Goal: Book appointment/travel/reservation

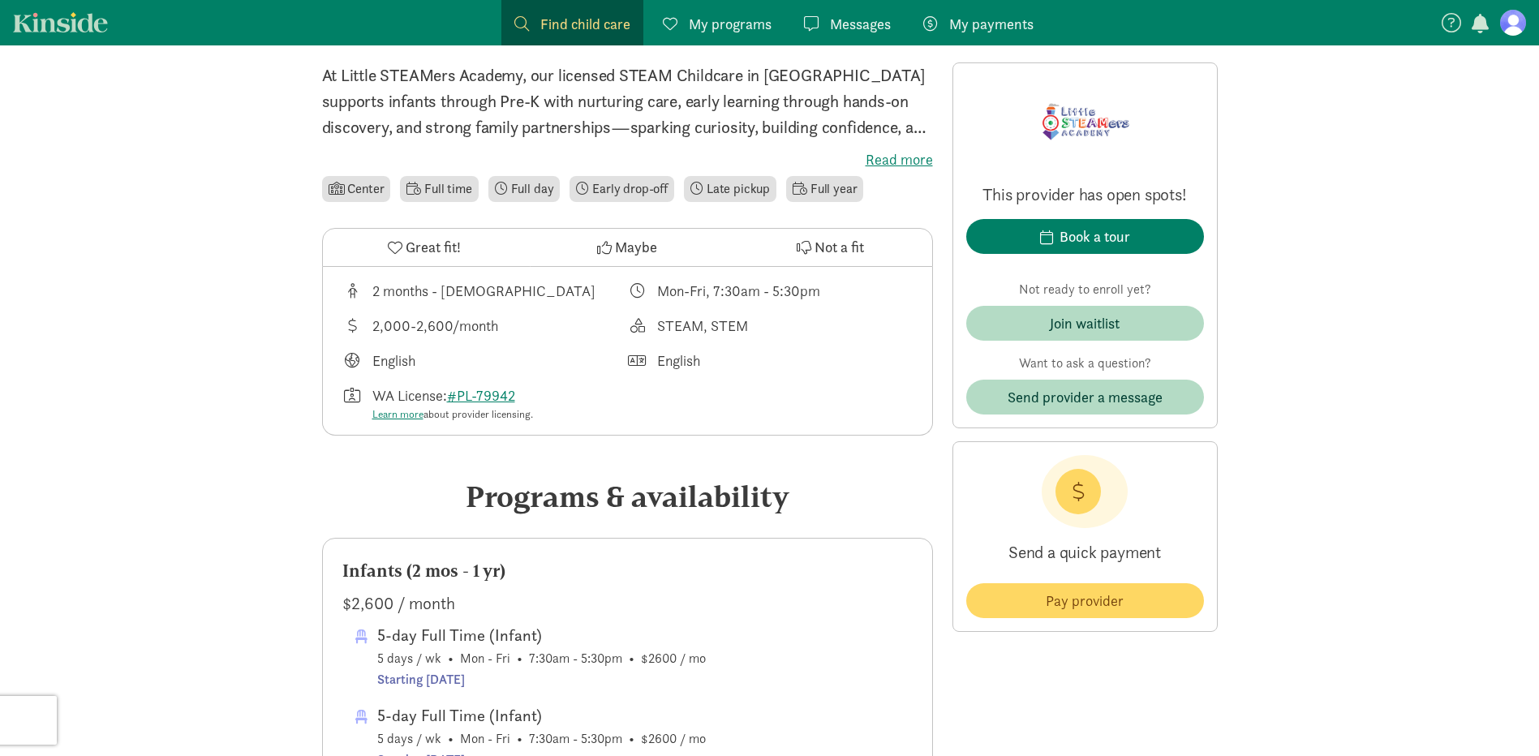
scroll to position [450, 0]
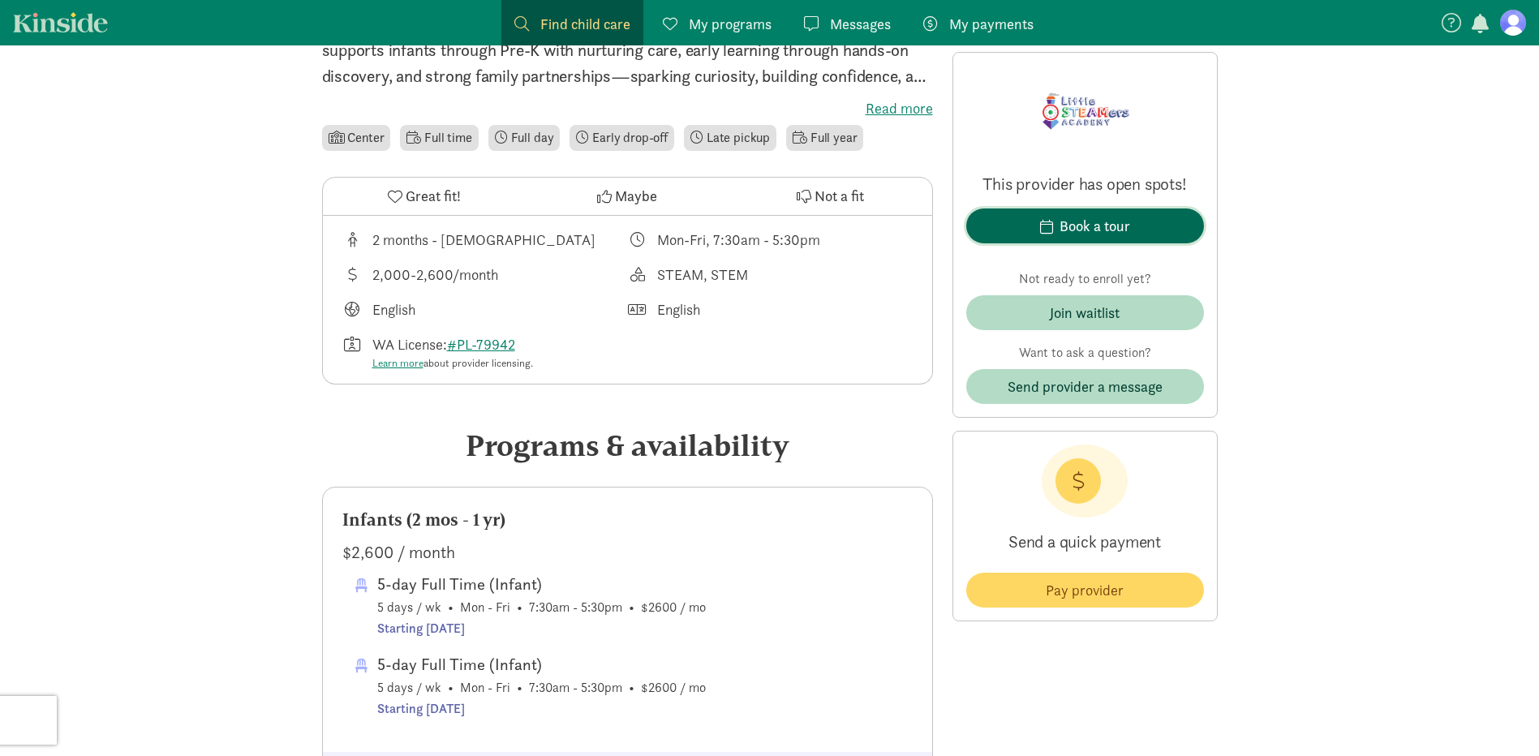
click at [1103, 233] on div "Book a tour" at bounding box center [1094, 226] width 71 height 22
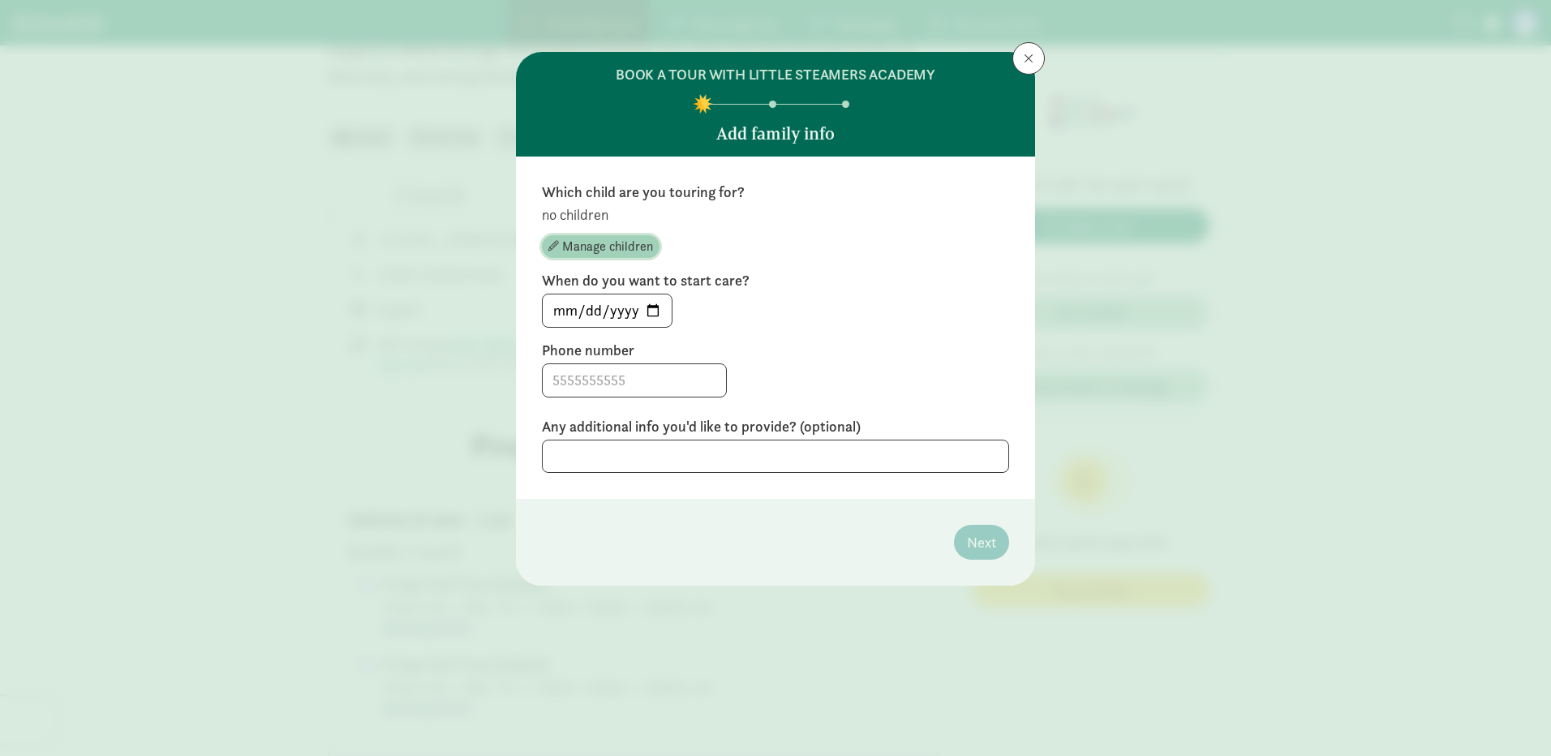
click at [627, 242] on span "Manage children" at bounding box center [607, 246] width 91 height 19
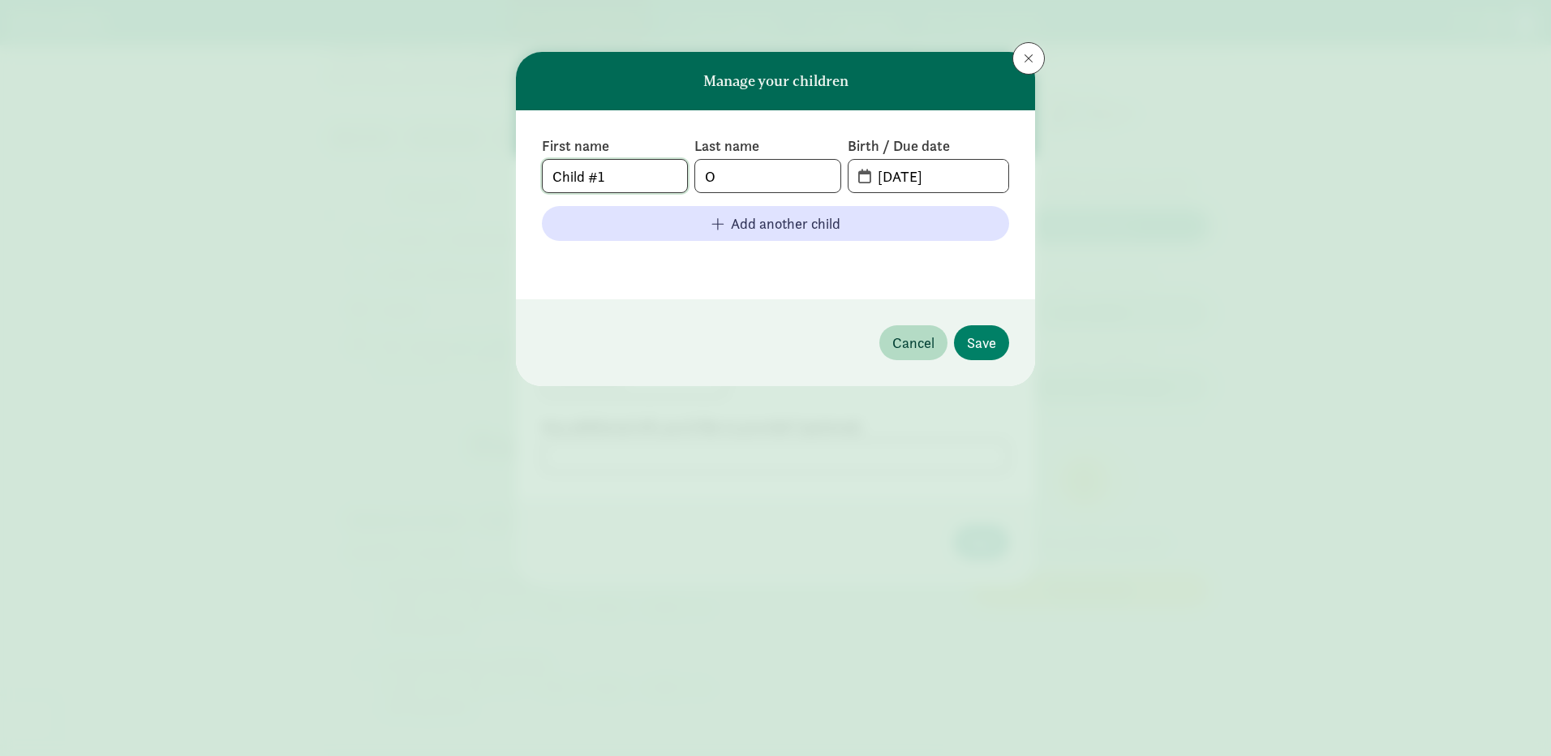
click at [624, 173] on input "Child #1" at bounding box center [615, 176] width 144 height 32
type input "Child #1 [PERSON_NAME]"
drag, startPoint x: 721, startPoint y: 178, endPoint x: 733, endPoint y: 181, distance: 11.8
click at [728, 179] on input "Matin" at bounding box center [767, 176] width 144 height 32
type input "[PERSON_NAME]"
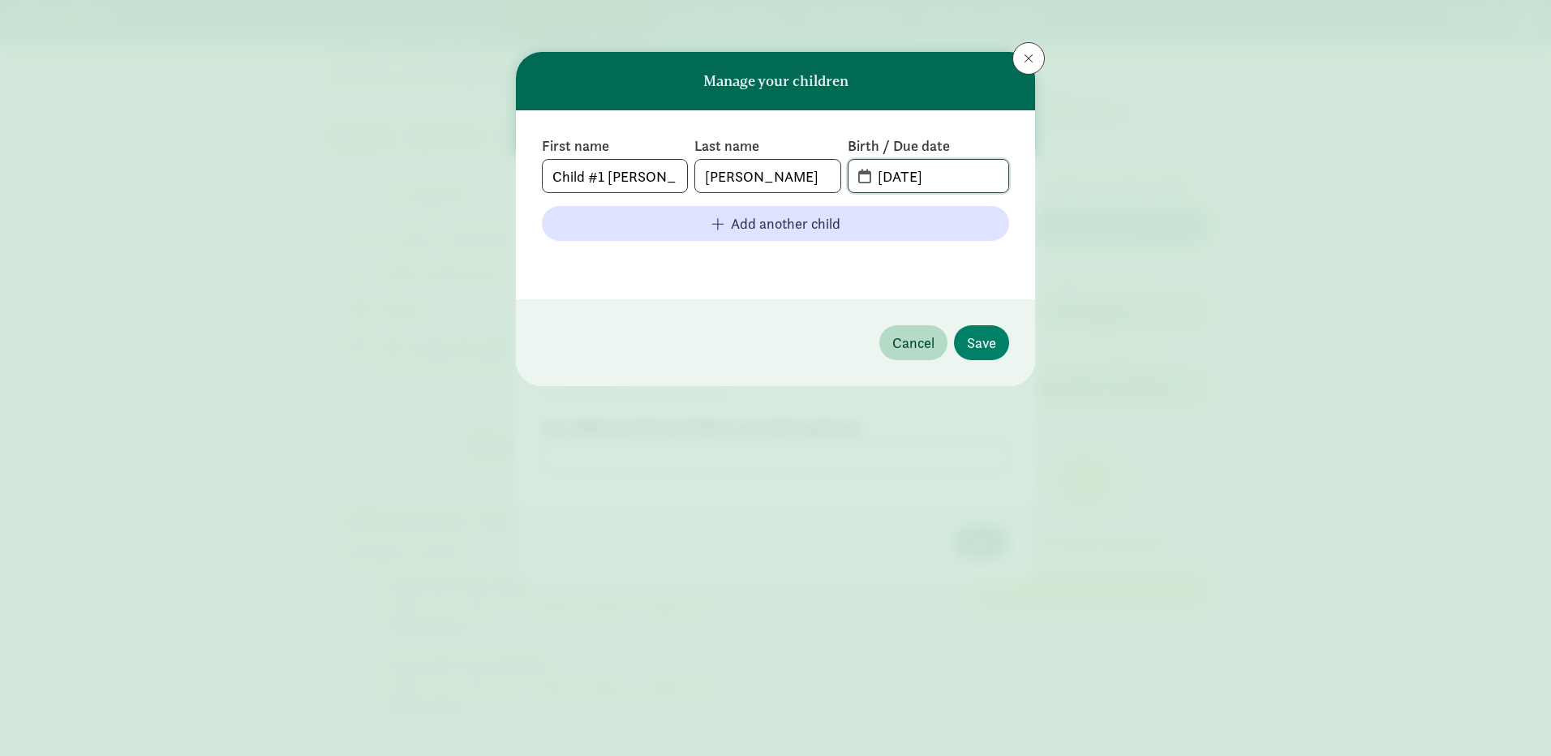
click at [889, 176] on input "[DATE]" at bounding box center [938, 176] width 140 height 32
click at [909, 178] on input "[DATE]" at bounding box center [938, 176] width 140 height 32
click at [952, 173] on input "[DATE]" at bounding box center [938, 176] width 140 height 32
type input "[DATE]"
click at [992, 342] on span "Save" at bounding box center [981, 343] width 29 height 22
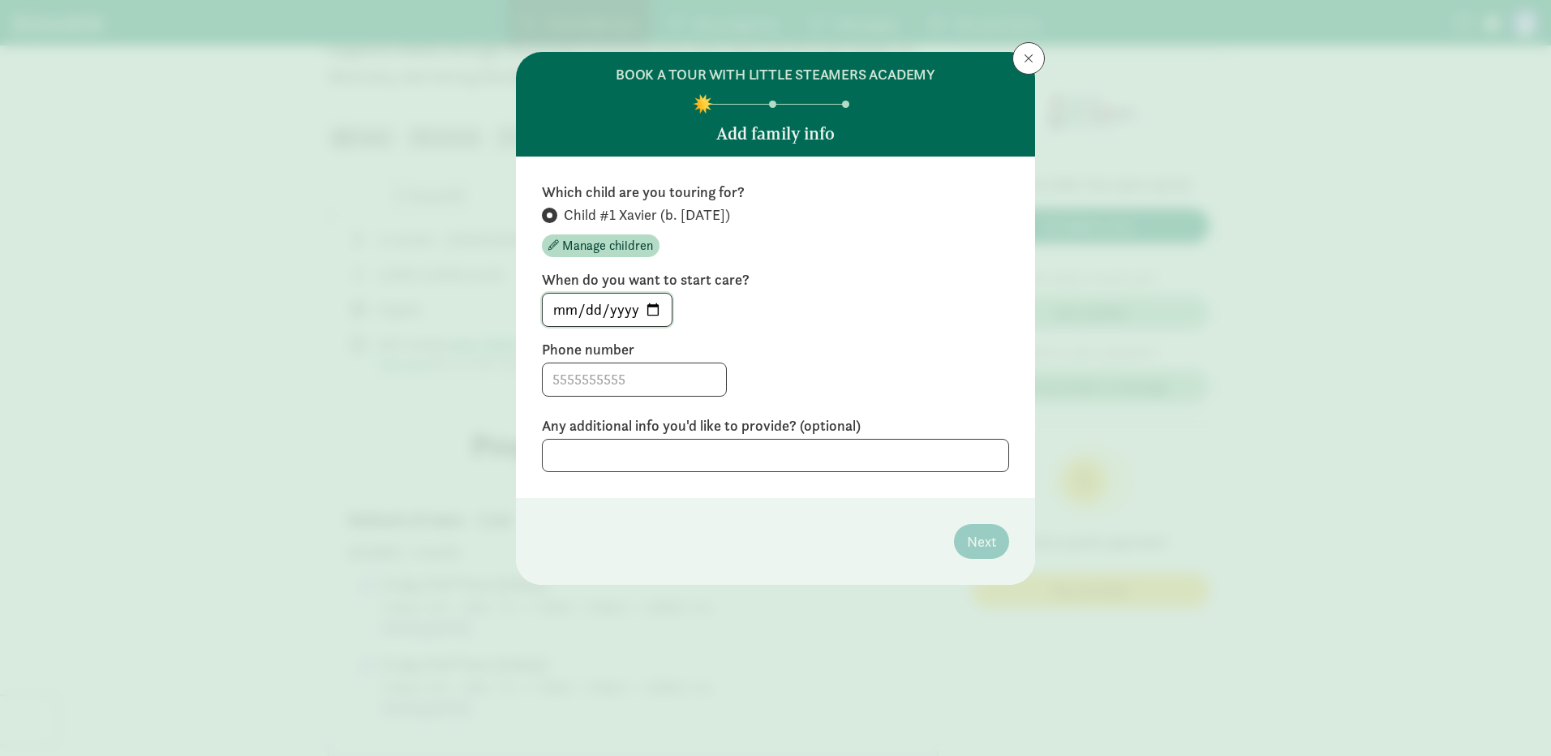
click at [650, 309] on input "[DATE]" at bounding box center [607, 310] width 129 height 32
type input "[DATE]"
click at [606, 385] on input at bounding box center [634, 379] width 183 height 32
type input "2066366438"
click at [978, 535] on span "Next" at bounding box center [981, 542] width 29 height 22
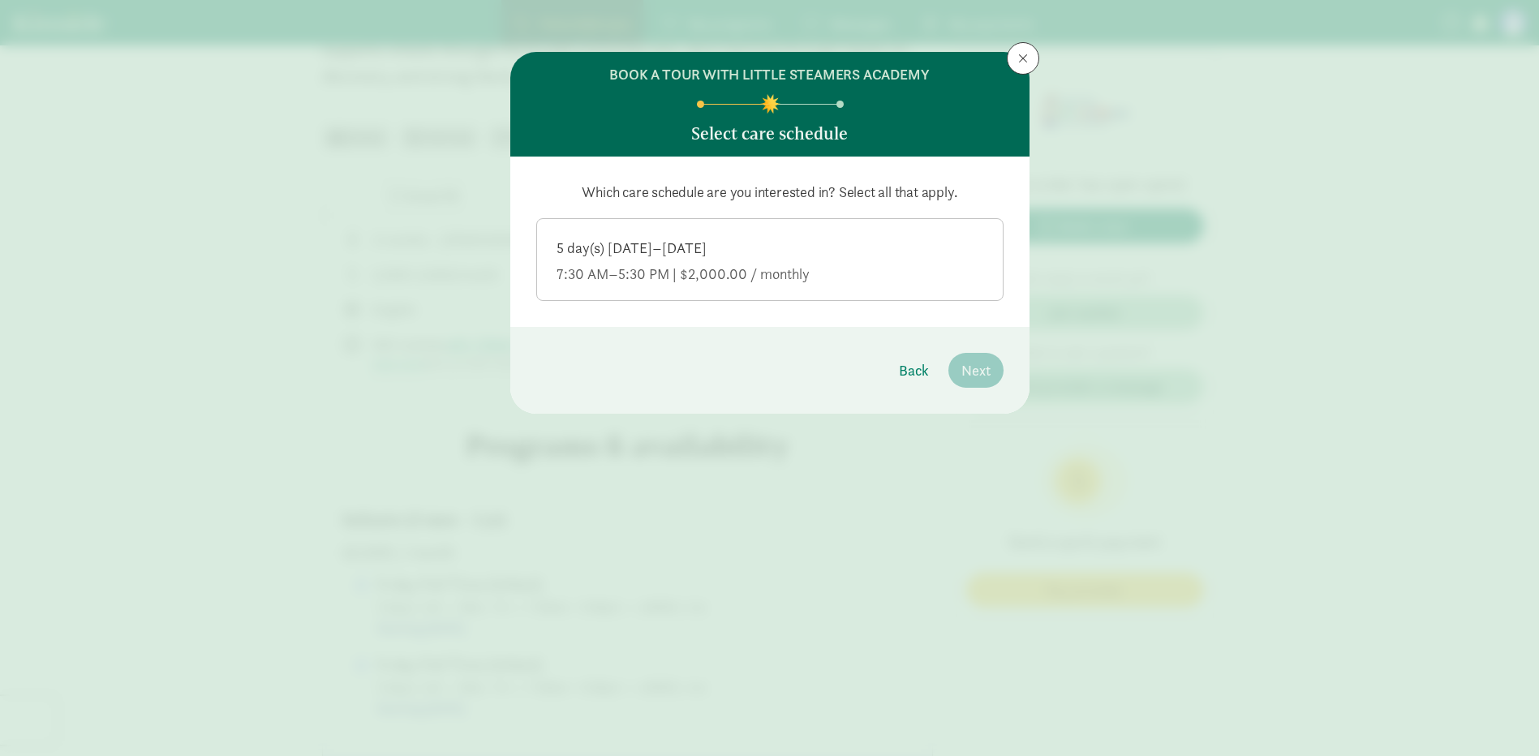
click at [659, 270] on div "7:30 AM–5:30 PM | $2,000.00 / monthly" at bounding box center [769, 273] width 427 height 19
click at [0, 0] on input "5 day(s) [DATE]–[DATE] 7:30 AM–5:30 PM | $2,000.00 / monthly" at bounding box center [0, 0] width 0 height 0
click at [971, 371] on span "Next" at bounding box center [975, 370] width 29 height 22
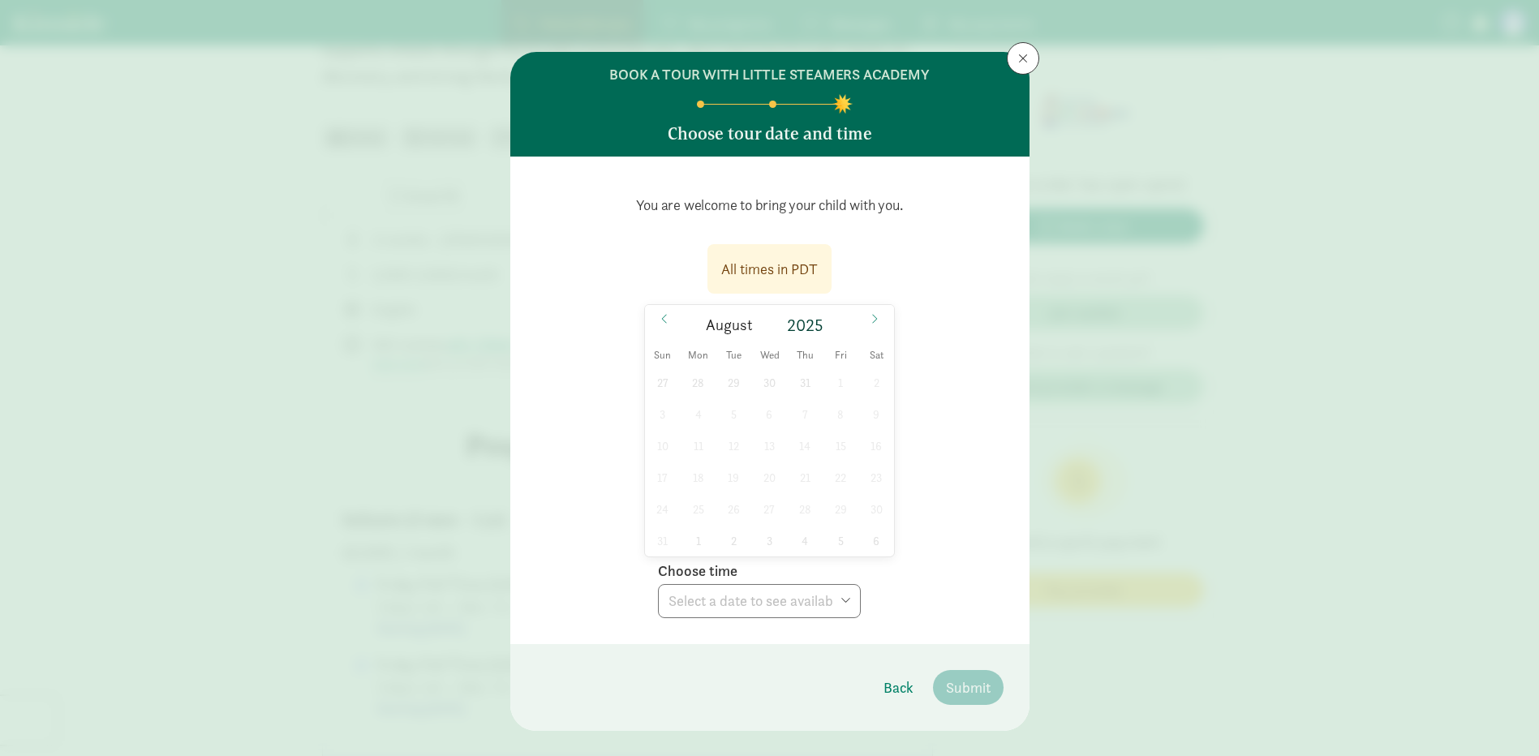
click at [758, 410] on div "27 28 29 30 31 1 2 3 4 5 6 7 8 9 10 11 12 13 14 15 16 17 18 19 20 21 22 23 24 2…" at bounding box center [770, 462] width 250 height 190
click at [767, 386] on div "27 28 29 30 31 1 2 3 4 5 6 7 8 9 10 11 12 13 14 15 16 17 18 19 20 21 22 23 24 2…" at bounding box center [770, 462] width 250 height 190
click at [764, 376] on div "27 28 29 30 31 1 2 3 4 5 6 7 8 9 10 11 12 13 14 15 16 17 18 19 20 21 22 23 24 2…" at bounding box center [770, 462] width 250 height 190
click at [874, 319] on icon at bounding box center [875, 318] width 10 height 11
click at [735, 385] on span "2" at bounding box center [734, 383] width 32 height 32
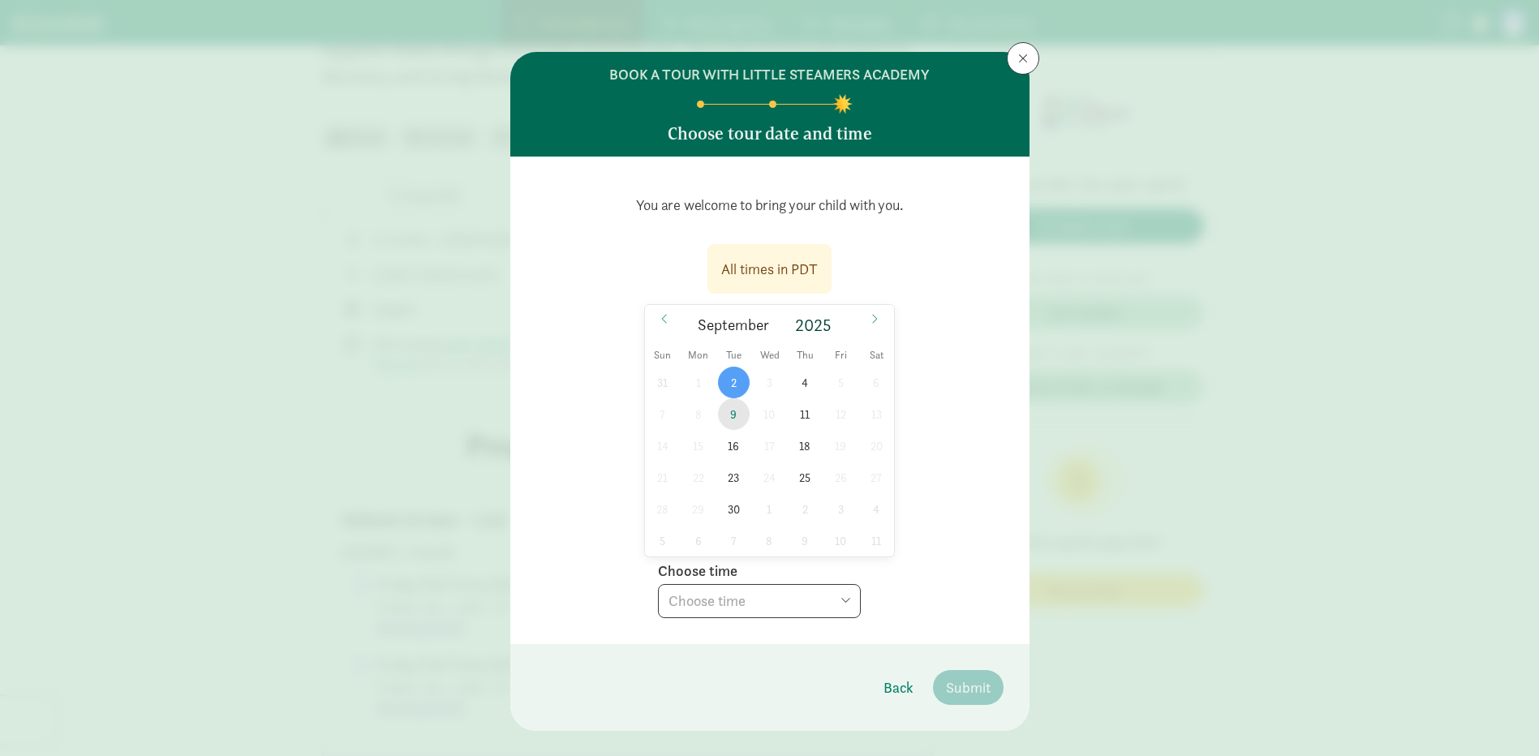
click at [724, 411] on span "9" at bounding box center [734, 414] width 32 height 32
click at [748, 608] on select "Choose time 10:00 AM 10:30 AM" at bounding box center [759, 601] width 203 height 34
select select "[DATE]T10:30:00.000-07:00"
click at [658, 584] on select "Choose time 10:00 AM 10:30 AM" at bounding box center [759, 601] width 203 height 34
click at [956, 687] on span "Submit" at bounding box center [968, 688] width 45 height 22
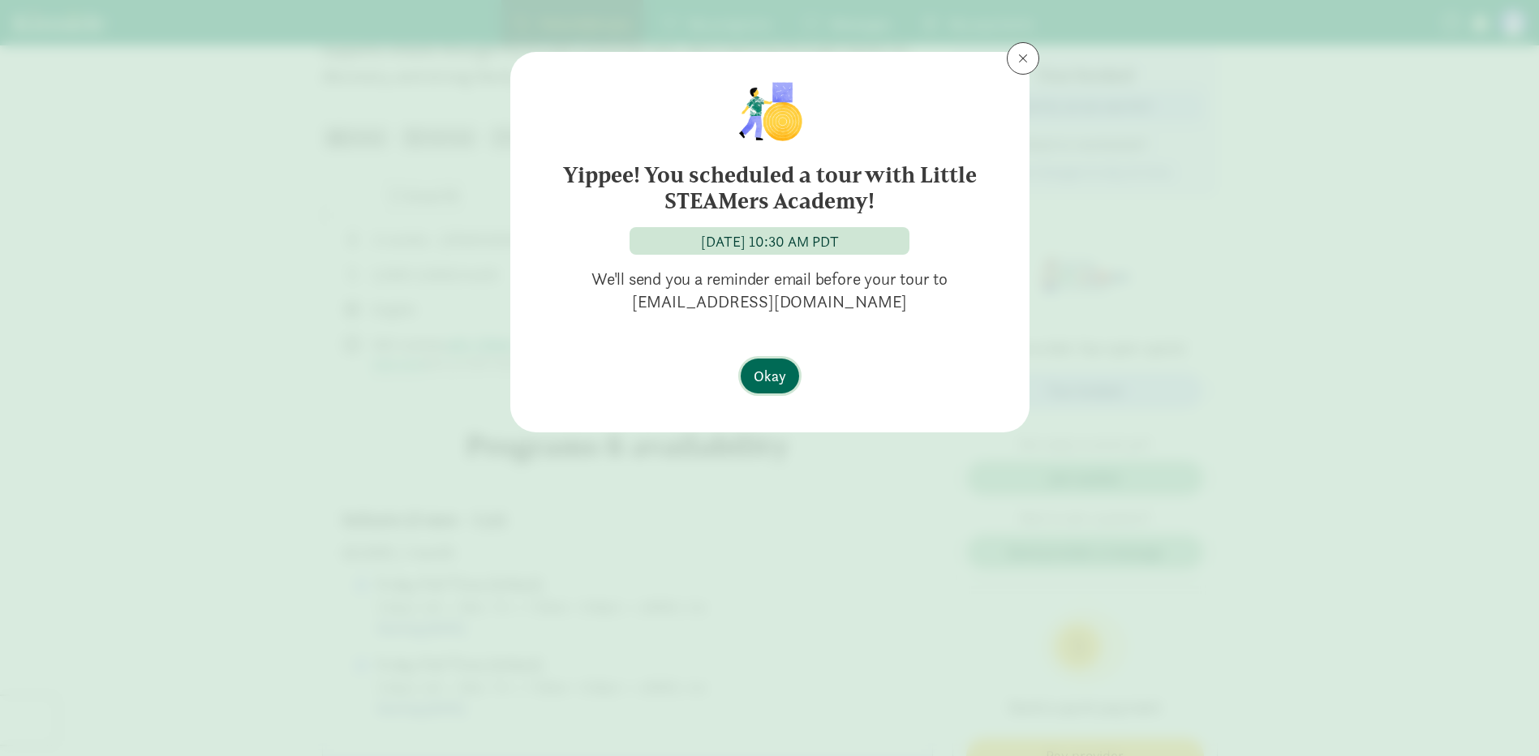
click at [762, 376] on span "Okay" at bounding box center [770, 376] width 32 height 22
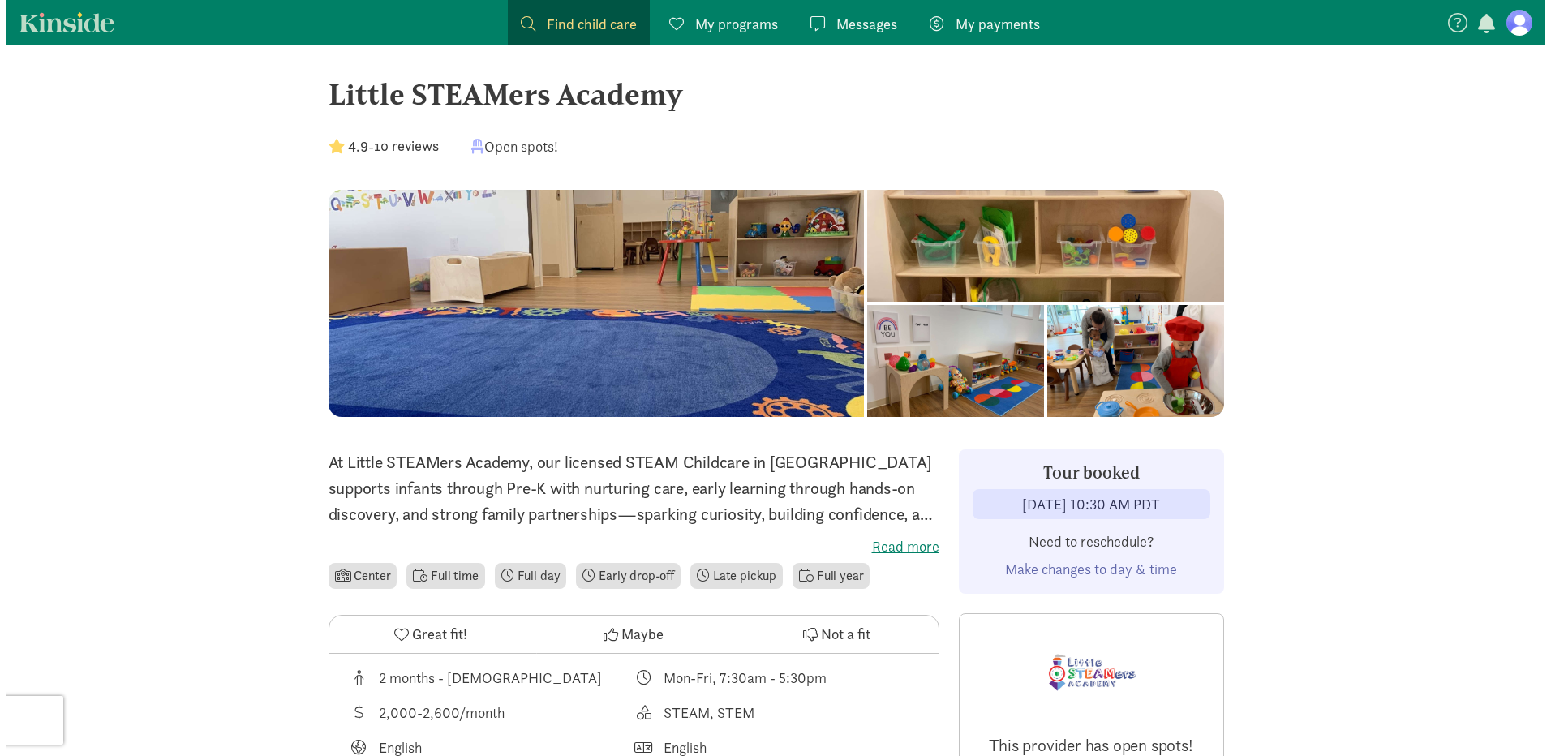
scroll to position [0, 0]
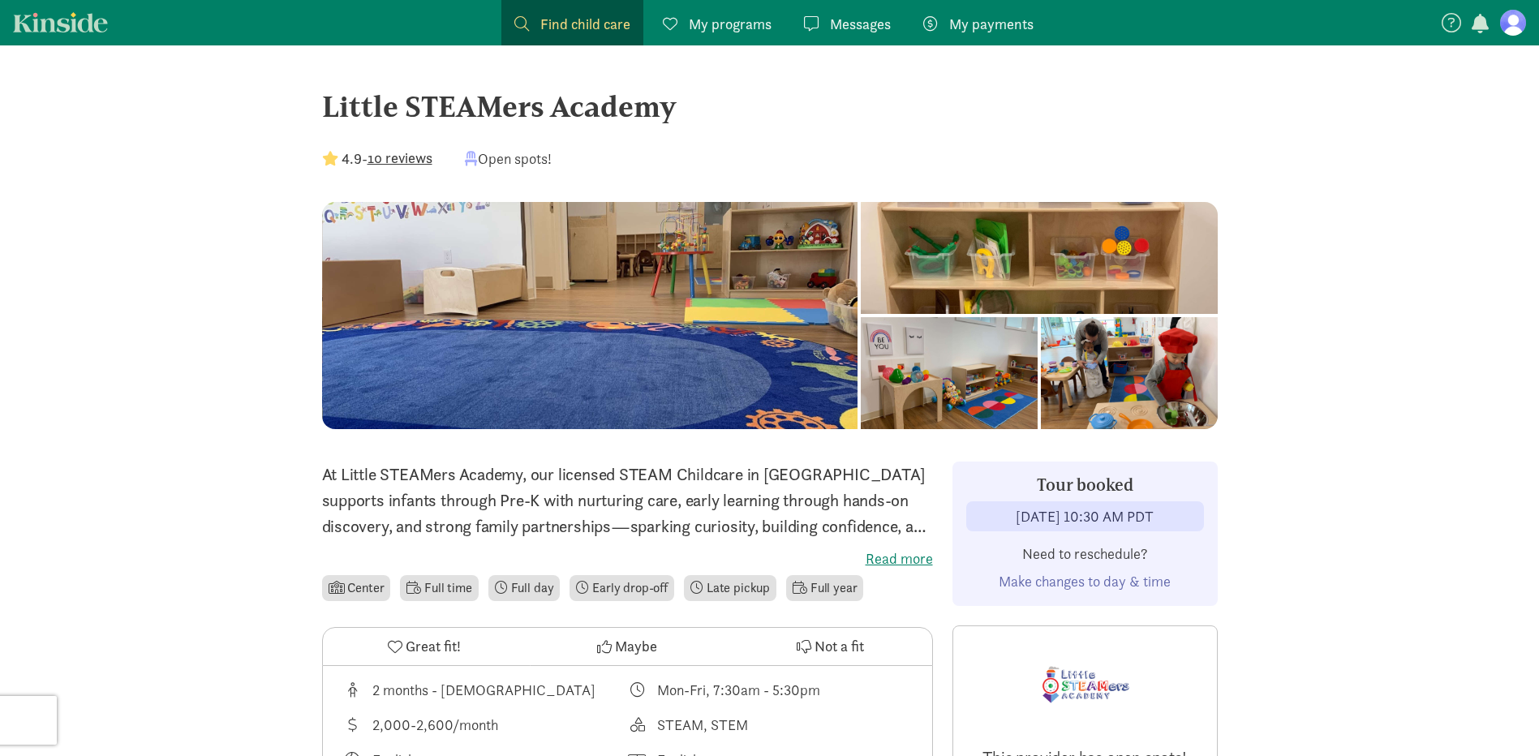
click at [925, 24] on span at bounding box center [930, 23] width 15 height 15
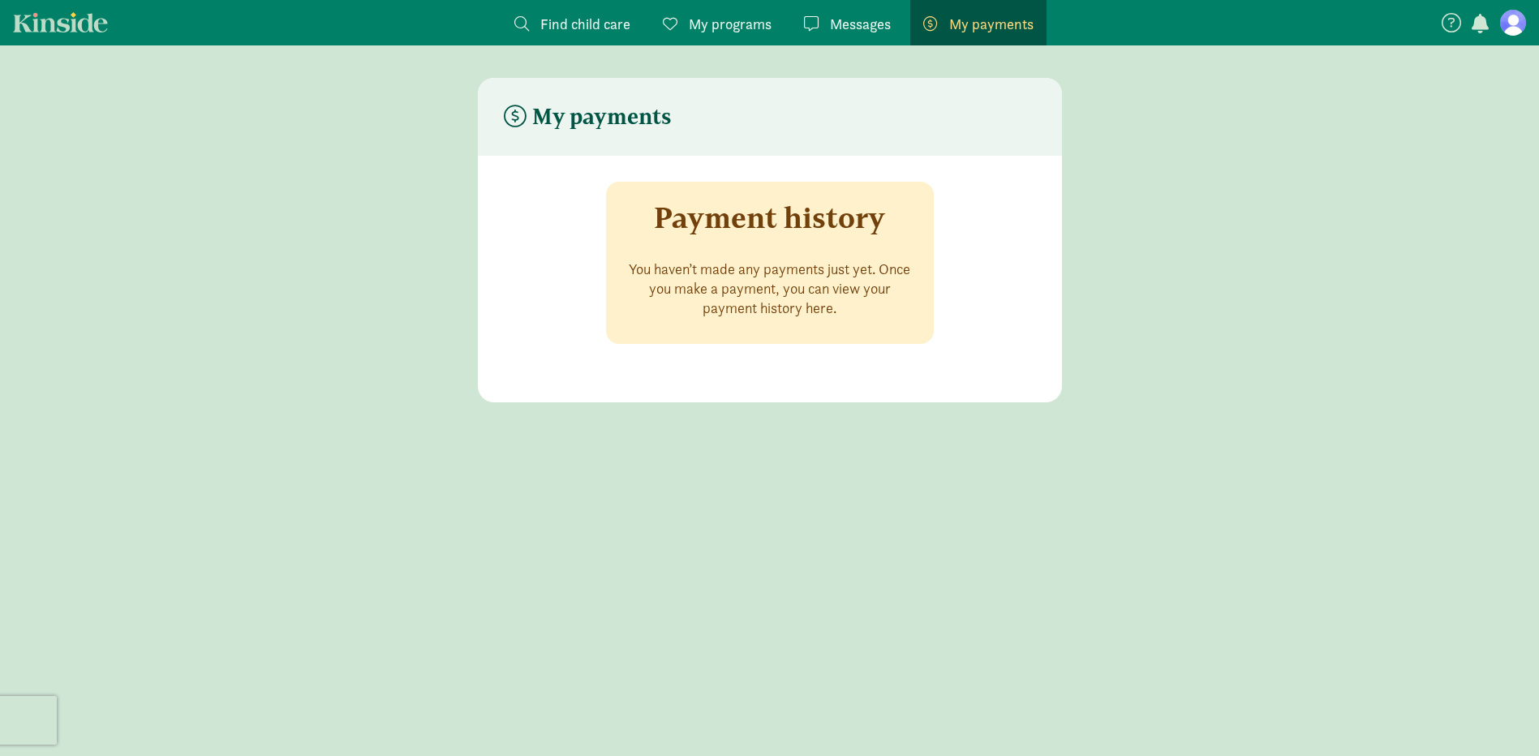
click at [829, 32] on div "Messages Messages" at bounding box center [847, 24] width 87 height 22
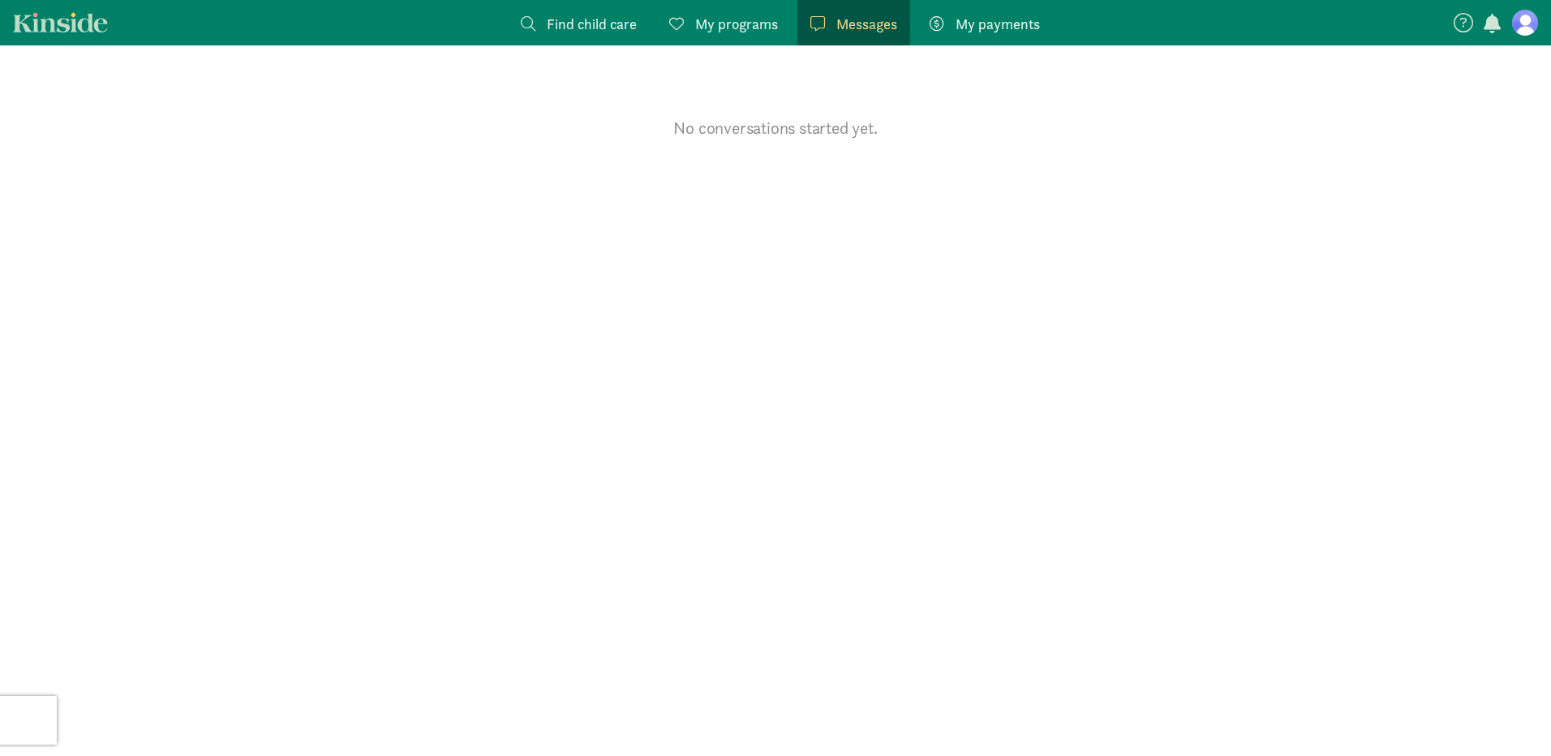
click at [725, 31] on span "My programs" at bounding box center [736, 24] width 83 height 22
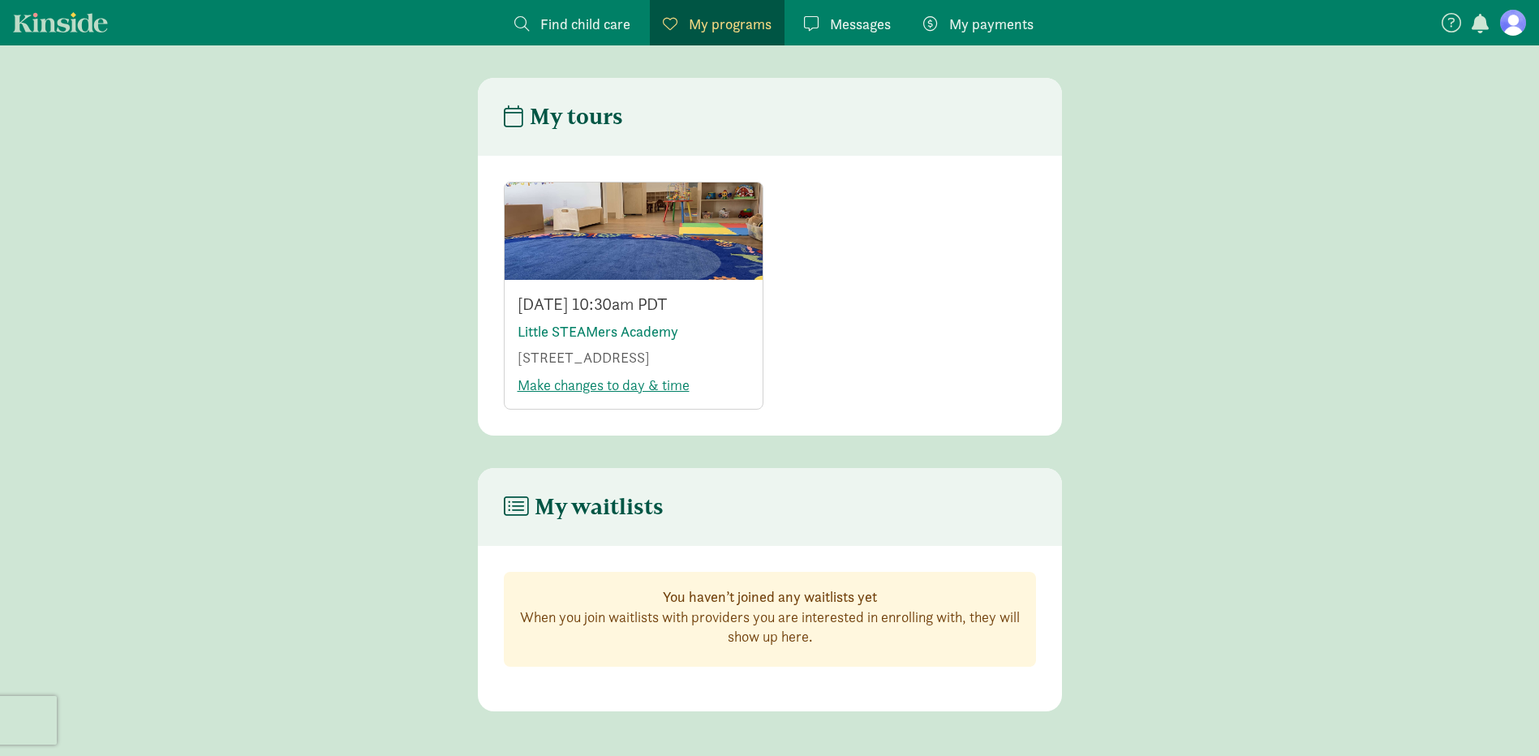
click at [814, 17] on span at bounding box center [811, 23] width 15 height 15
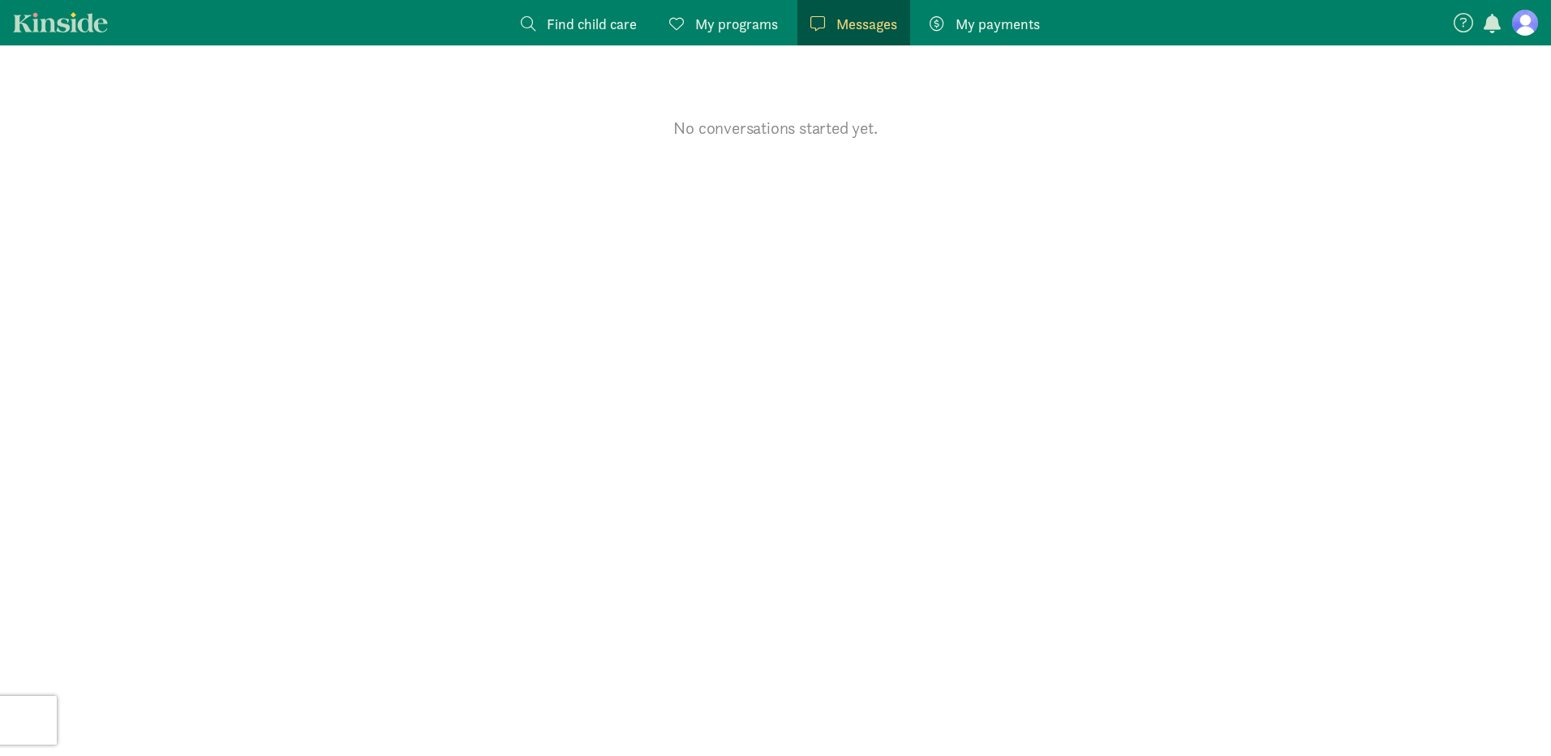
click at [609, 17] on span "Find child care" at bounding box center [592, 24] width 90 height 22
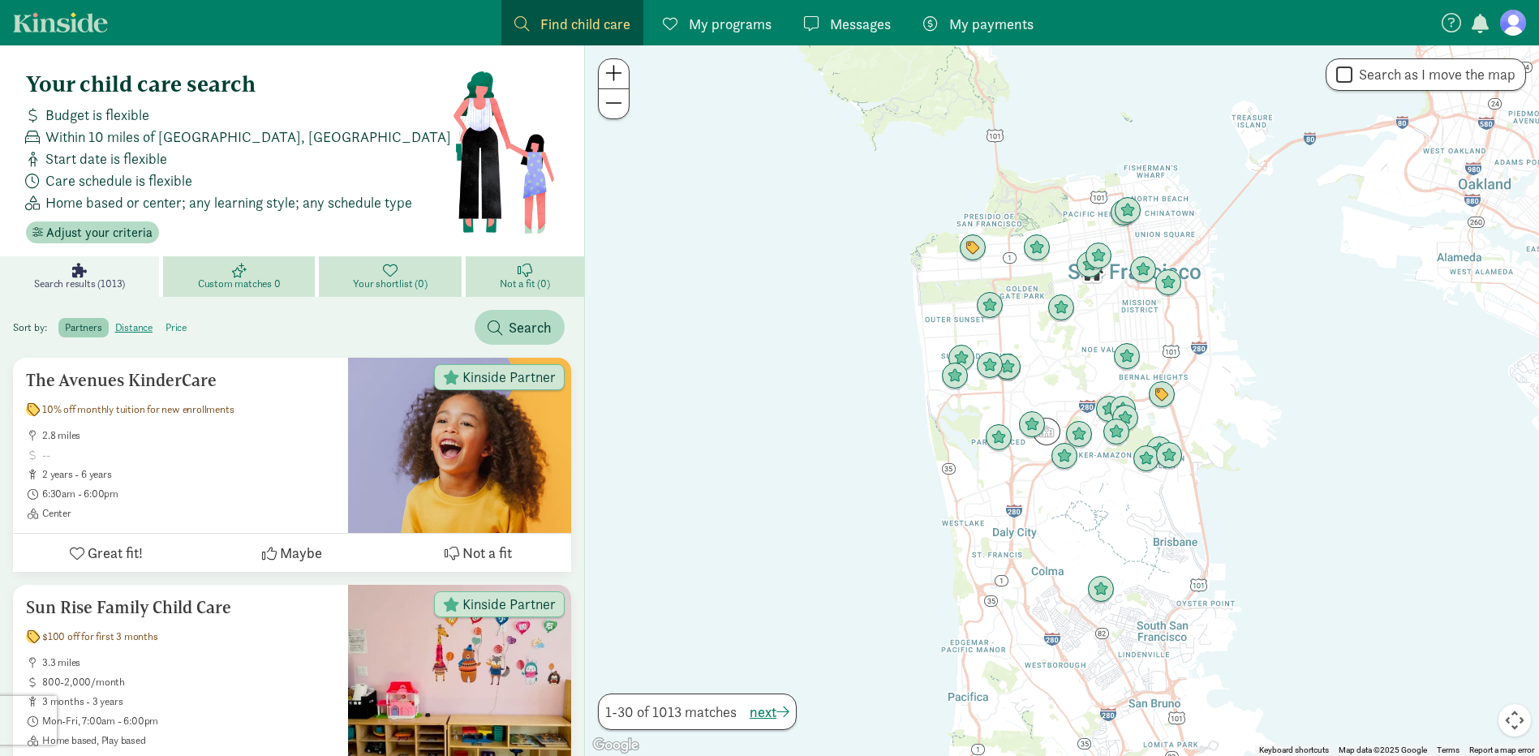
click at [175, 326] on label "price" at bounding box center [176, 327] width 34 height 19
click at [165, 321] on input "price" at bounding box center [165, 321] width 0 height 0
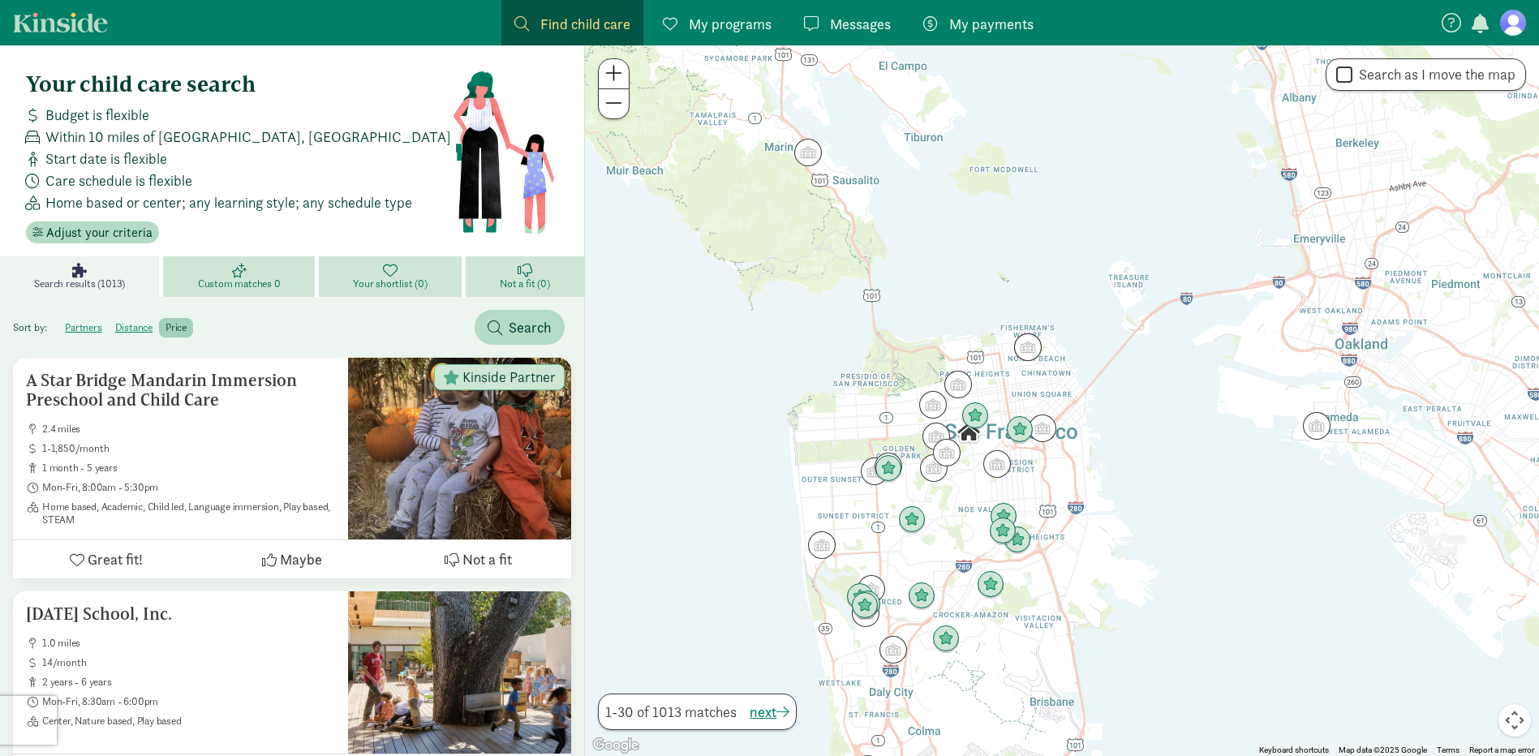
click at [1519, 719] on button "Map camera controls" at bounding box center [1514, 720] width 32 height 32
click at [159, 328] on label "distance" at bounding box center [176, 327] width 34 height 19
click at [115, 321] on input "distance" at bounding box center [115, 321] width 0 height 0
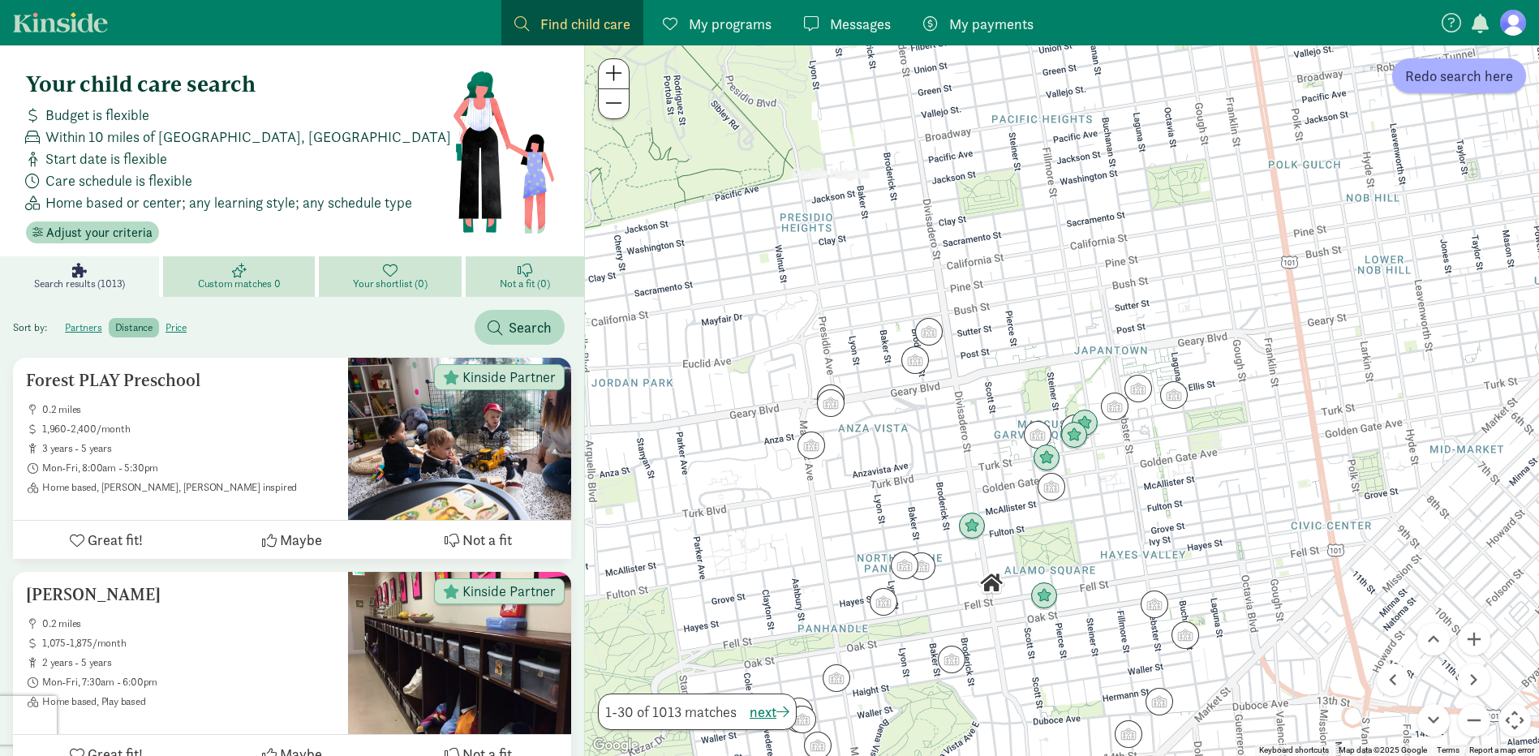
drag, startPoint x: 824, startPoint y: 432, endPoint x: 800, endPoint y: 579, distance: 148.8
click at [768, 617] on div at bounding box center [1062, 400] width 954 height 711
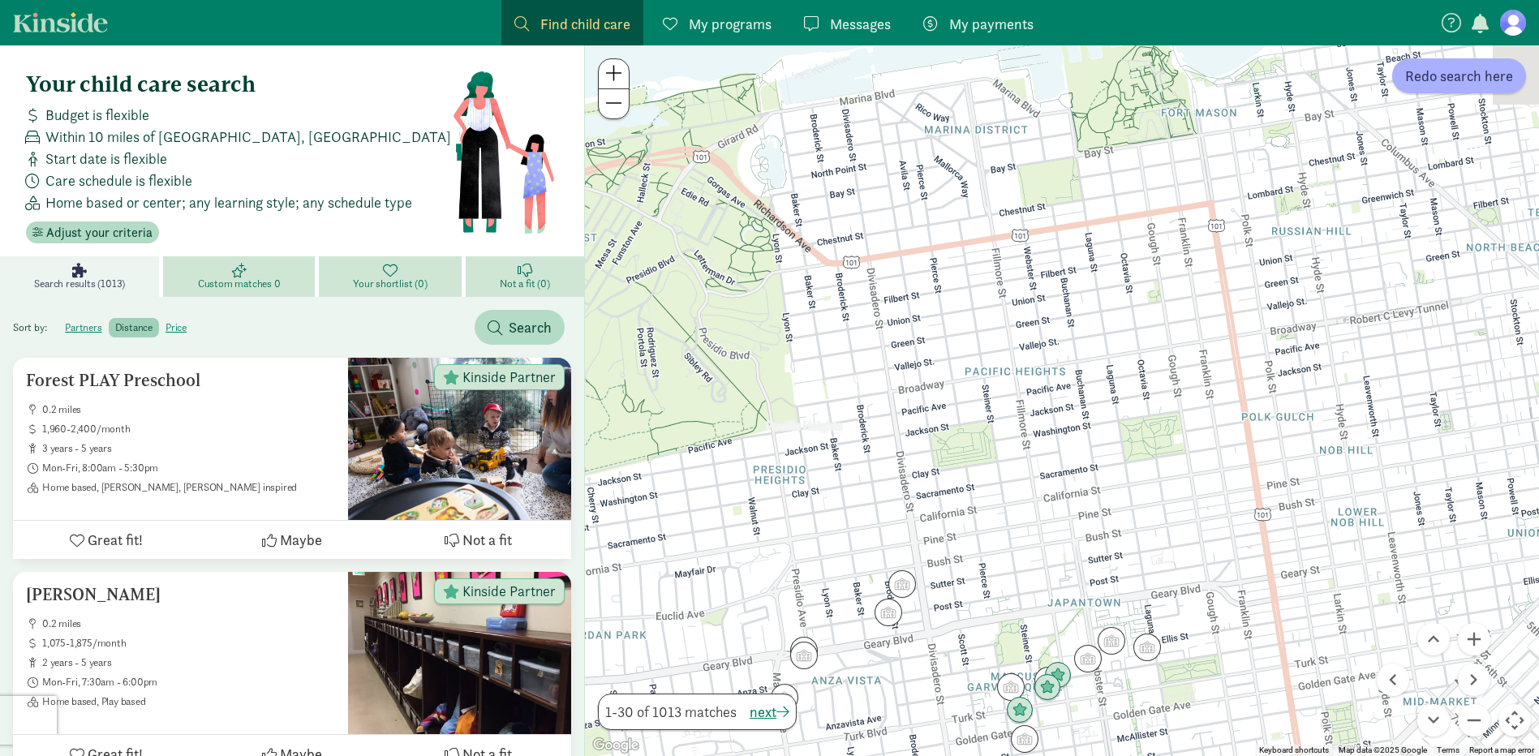
drag, startPoint x: 717, startPoint y: 253, endPoint x: 645, endPoint y: 436, distance: 197.0
click at [647, 445] on div at bounding box center [1062, 400] width 954 height 711
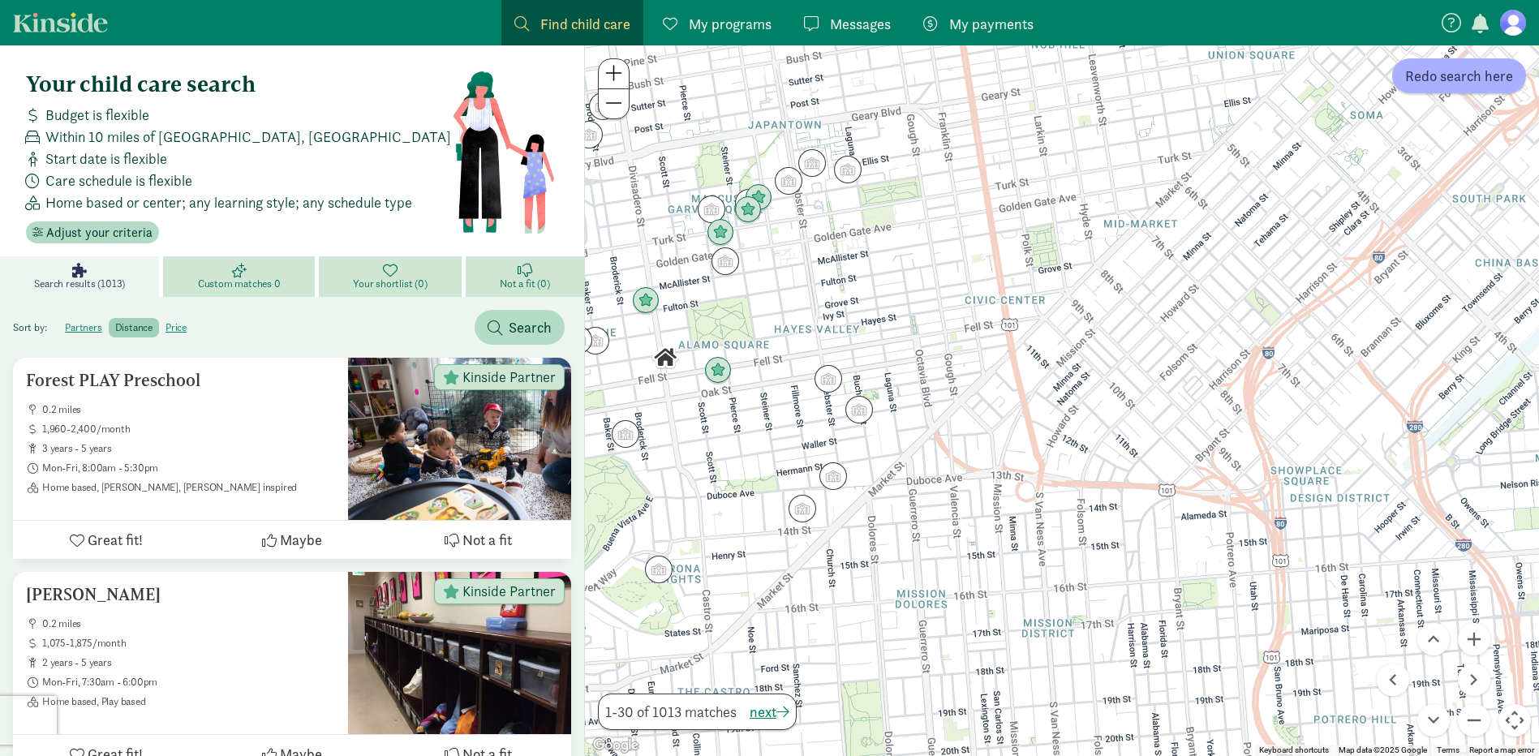
drag, startPoint x: 1141, startPoint y: 602, endPoint x: 952, endPoint y: 265, distance: 386.1
click at [951, 266] on div at bounding box center [1062, 400] width 954 height 711
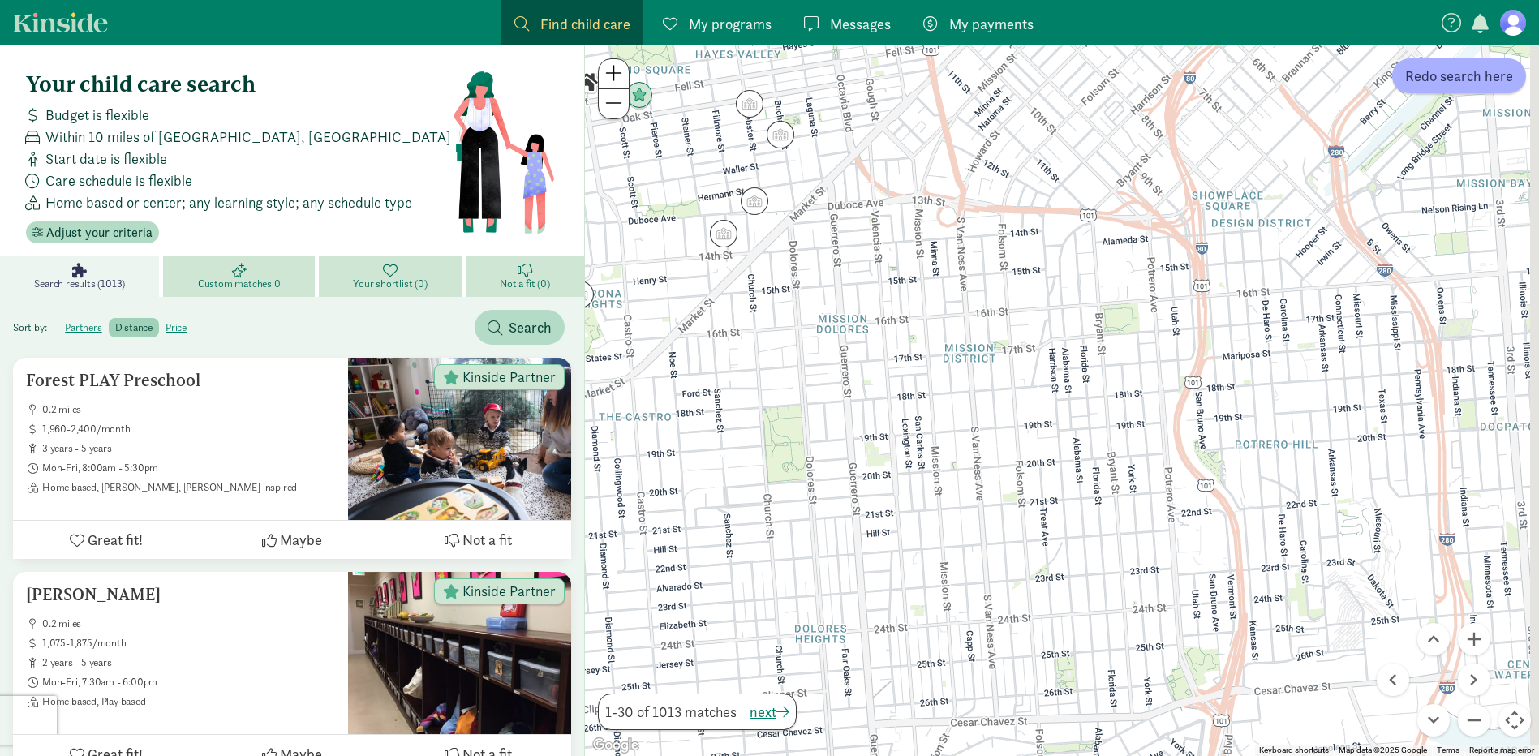
drag, startPoint x: 995, startPoint y: 630, endPoint x: 908, endPoint y: 344, distance: 299.5
click at [908, 344] on div at bounding box center [1062, 400] width 954 height 711
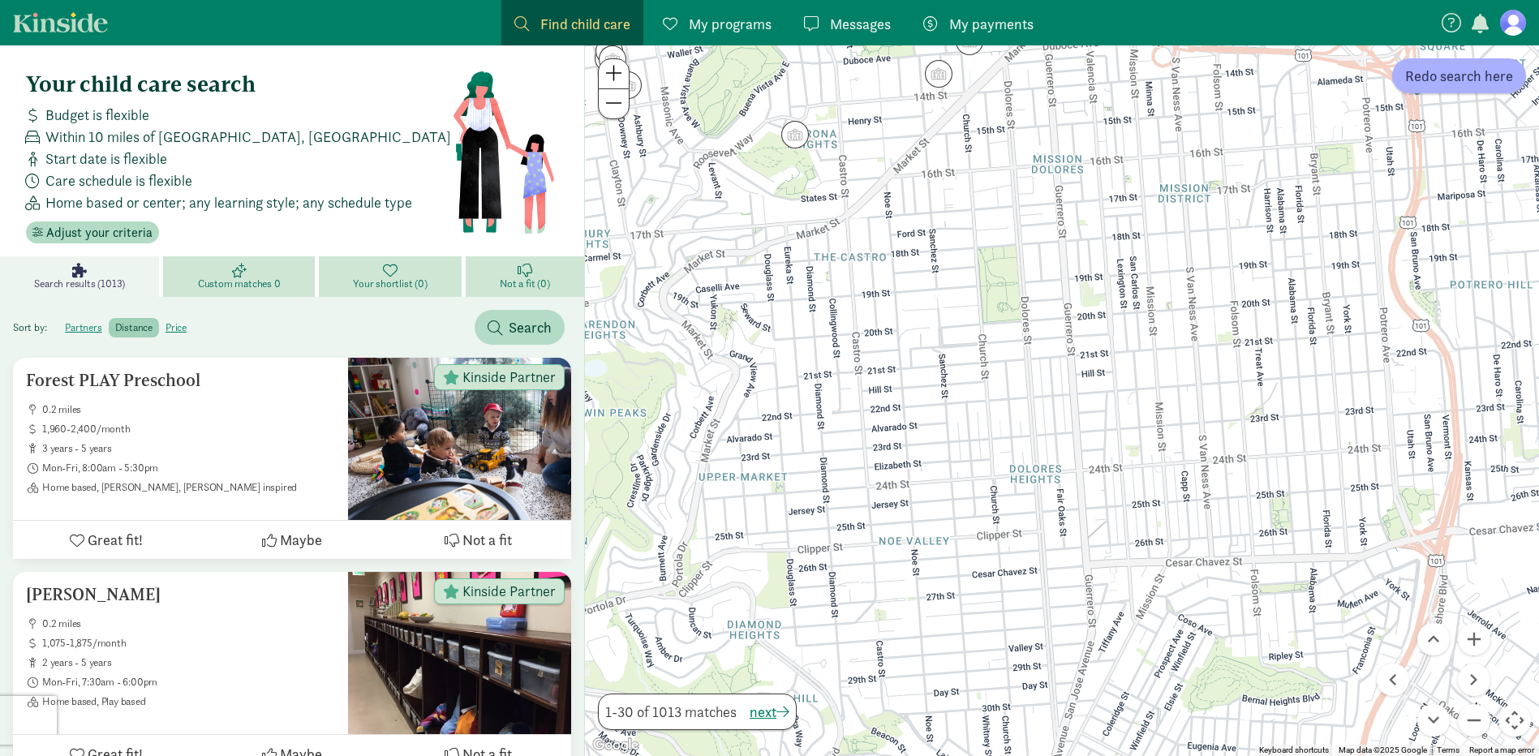
drag, startPoint x: 724, startPoint y: 460, endPoint x: 977, endPoint y: 284, distance: 308.3
click at [977, 285] on div at bounding box center [1062, 400] width 954 height 711
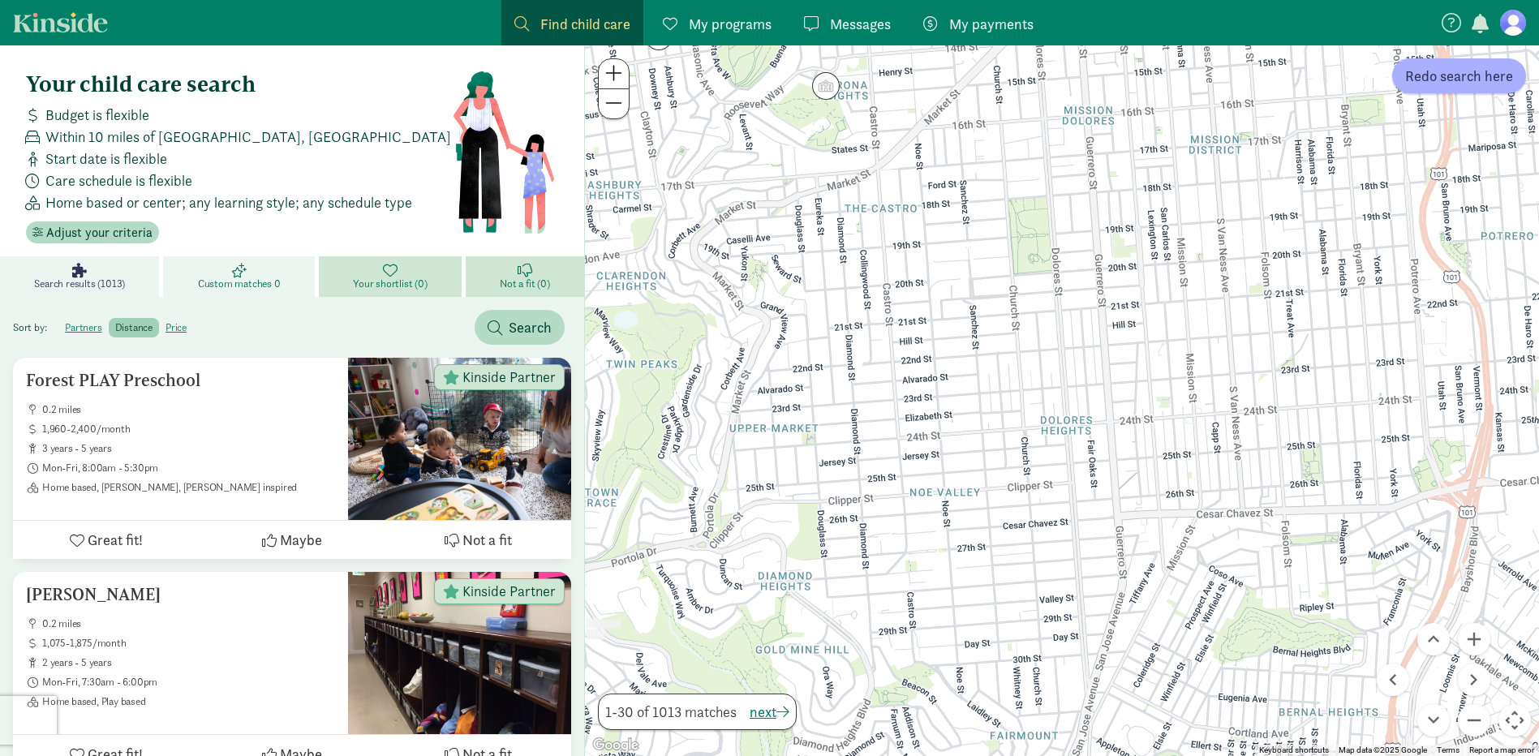
click at [292, 277] on link "Custom matches 0" at bounding box center [240, 276] width 155 height 41
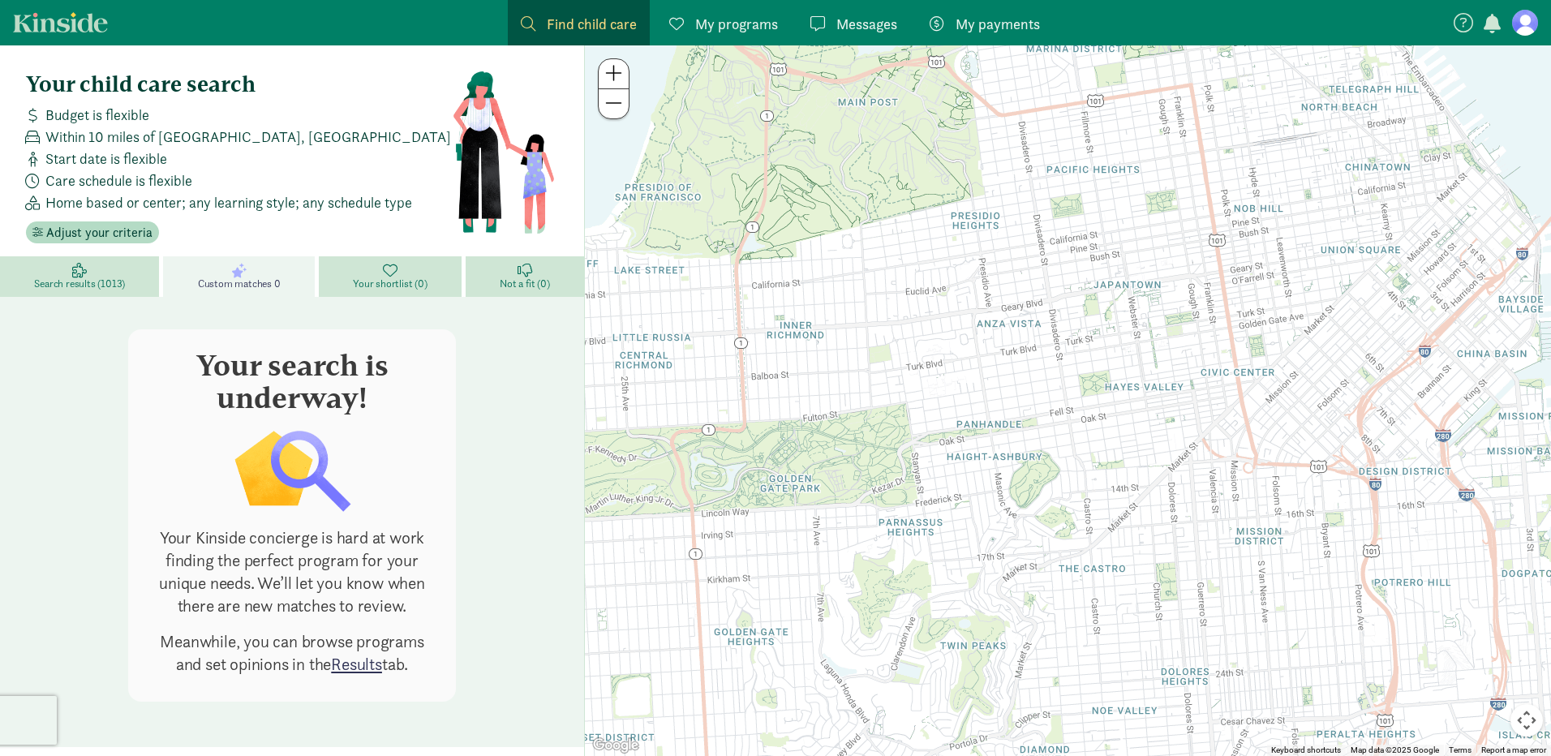
click at [619, 84] on button at bounding box center [614, 74] width 30 height 30
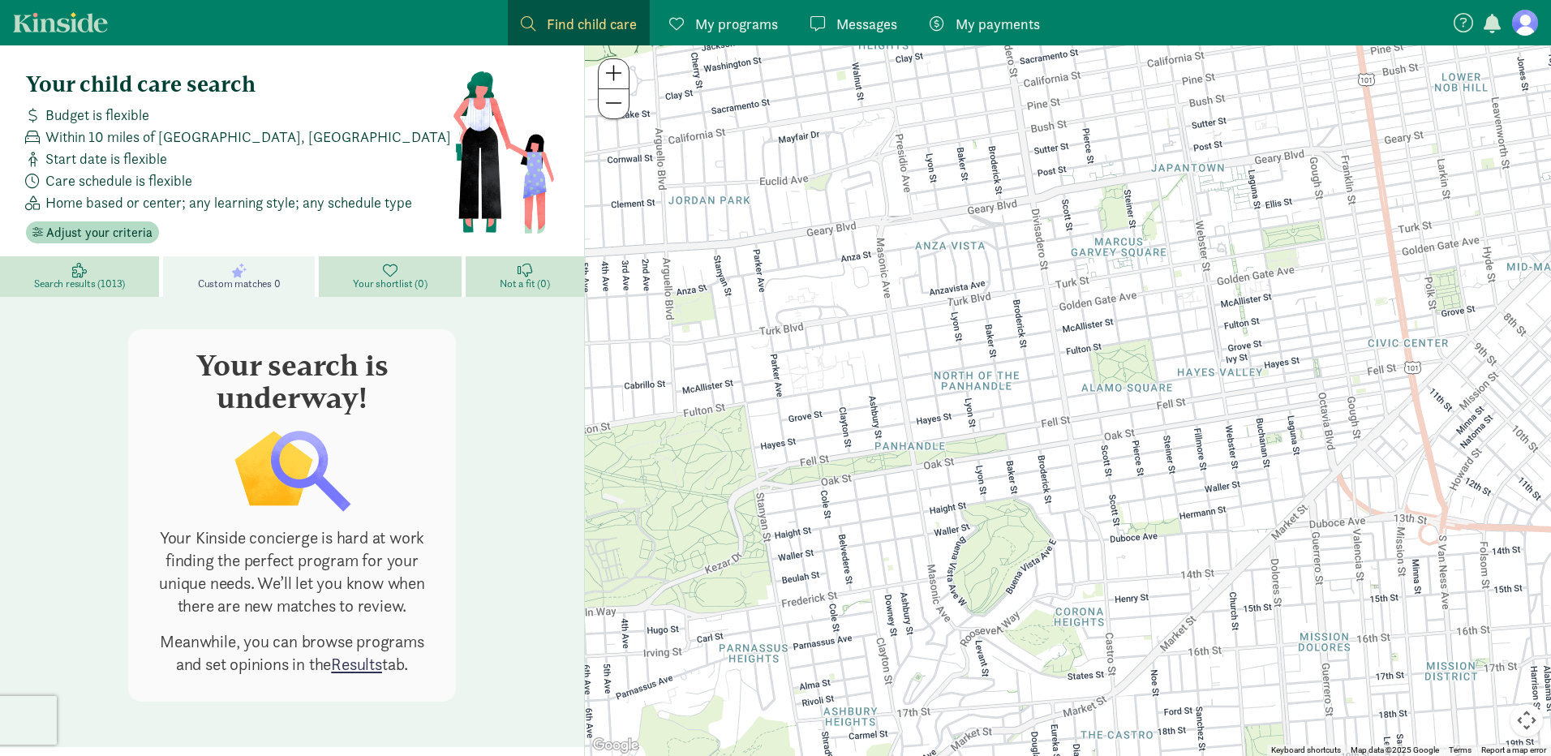
click at [612, 113] on button at bounding box center [614, 103] width 30 height 29
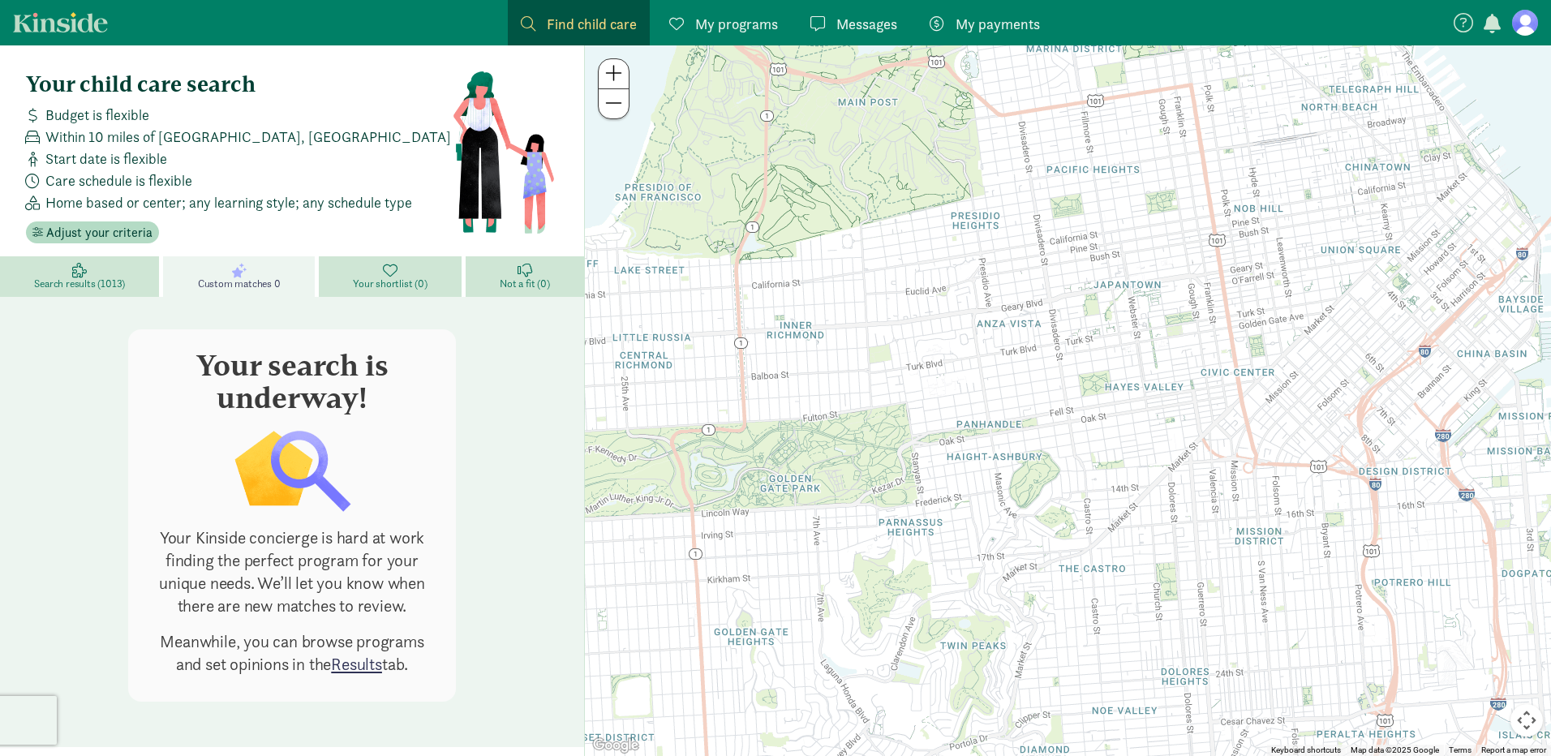
click at [612, 113] on button at bounding box center [614, 103] width 30 height 29
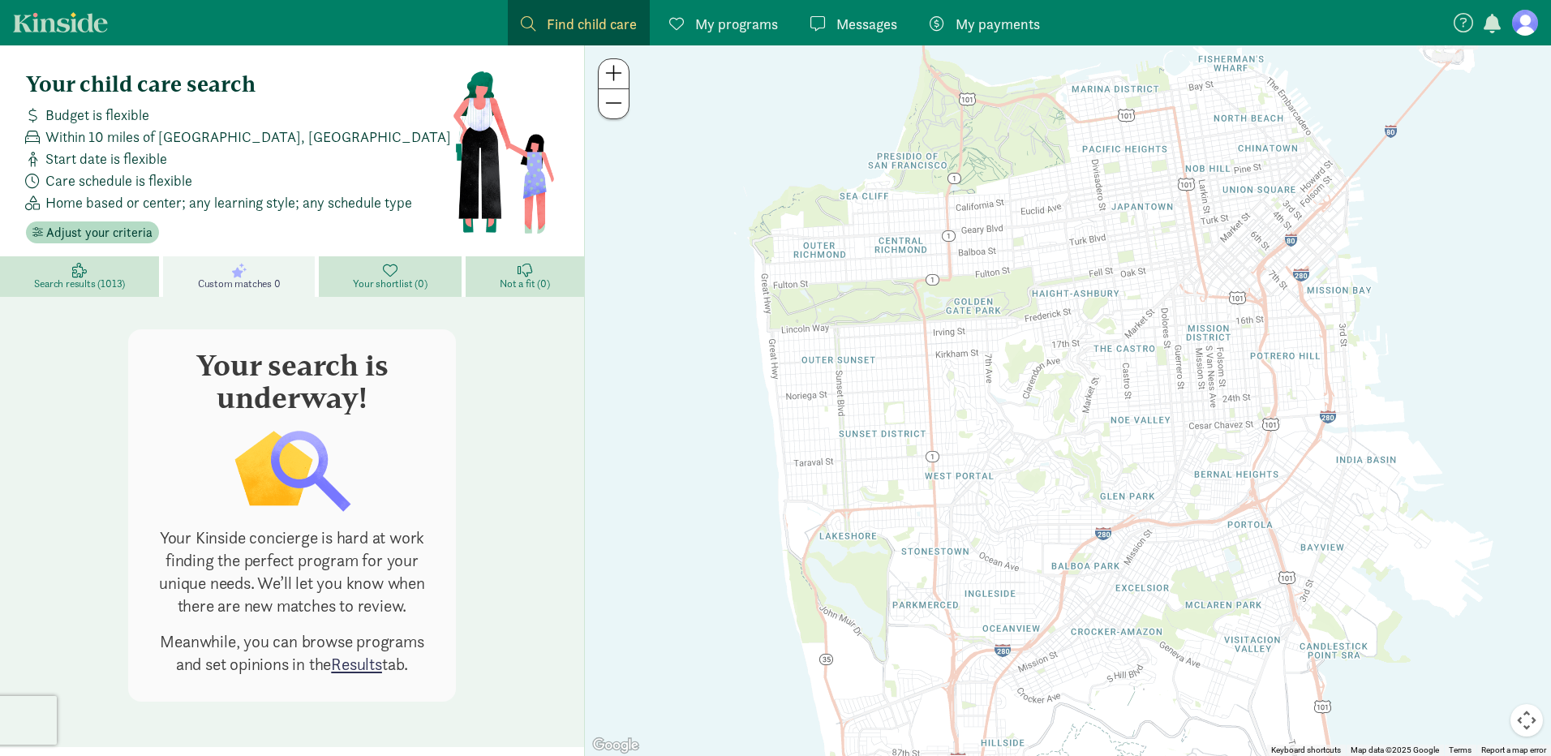
drag, startPoint x: 1029, startPoint y: 621, endPoint x: 1049, endPoint y: 294, distance: 327.6
click at [1050, 301] on div at bounding box center [1068, 400] width 966 height 711
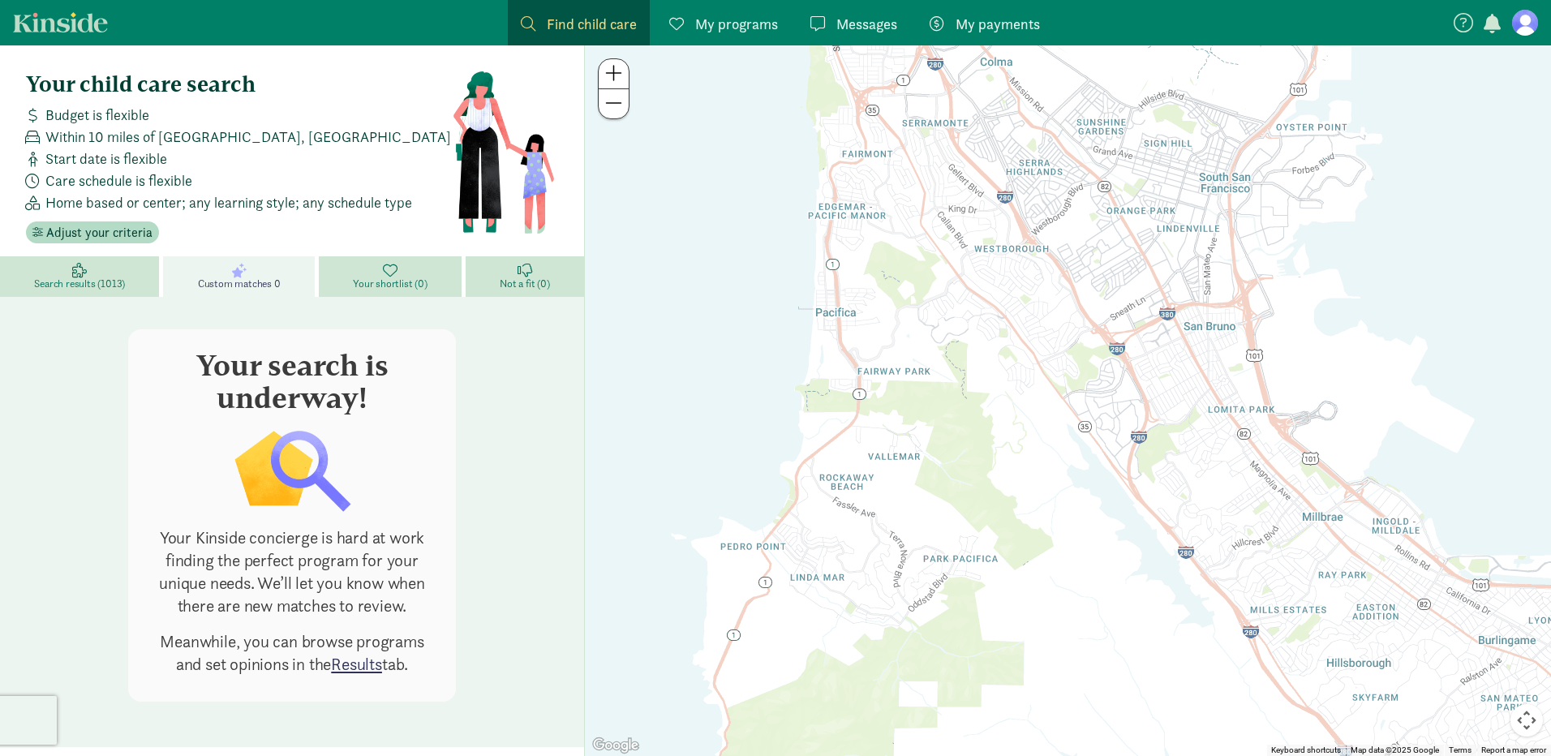
drag, startPoint x: 1012, startPoint y: 620, endPoint x: 1025, endPoint y: 66, distance: 554.2
click at [1042, 95] on div at bounding box center [1068, 400] width 966 height 711
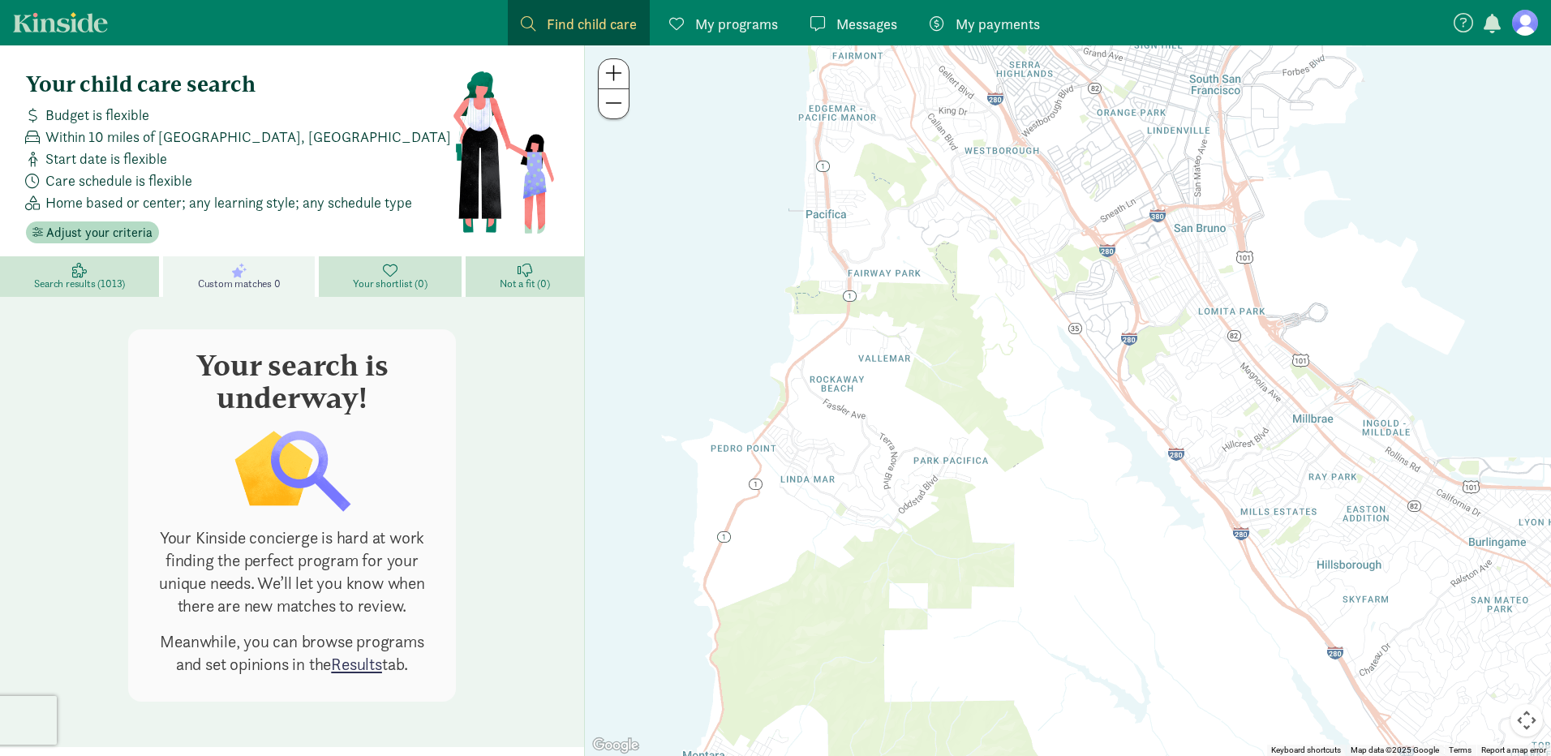
click at [610, 105] on span at bounding box center [613, 102] width 17 height 19
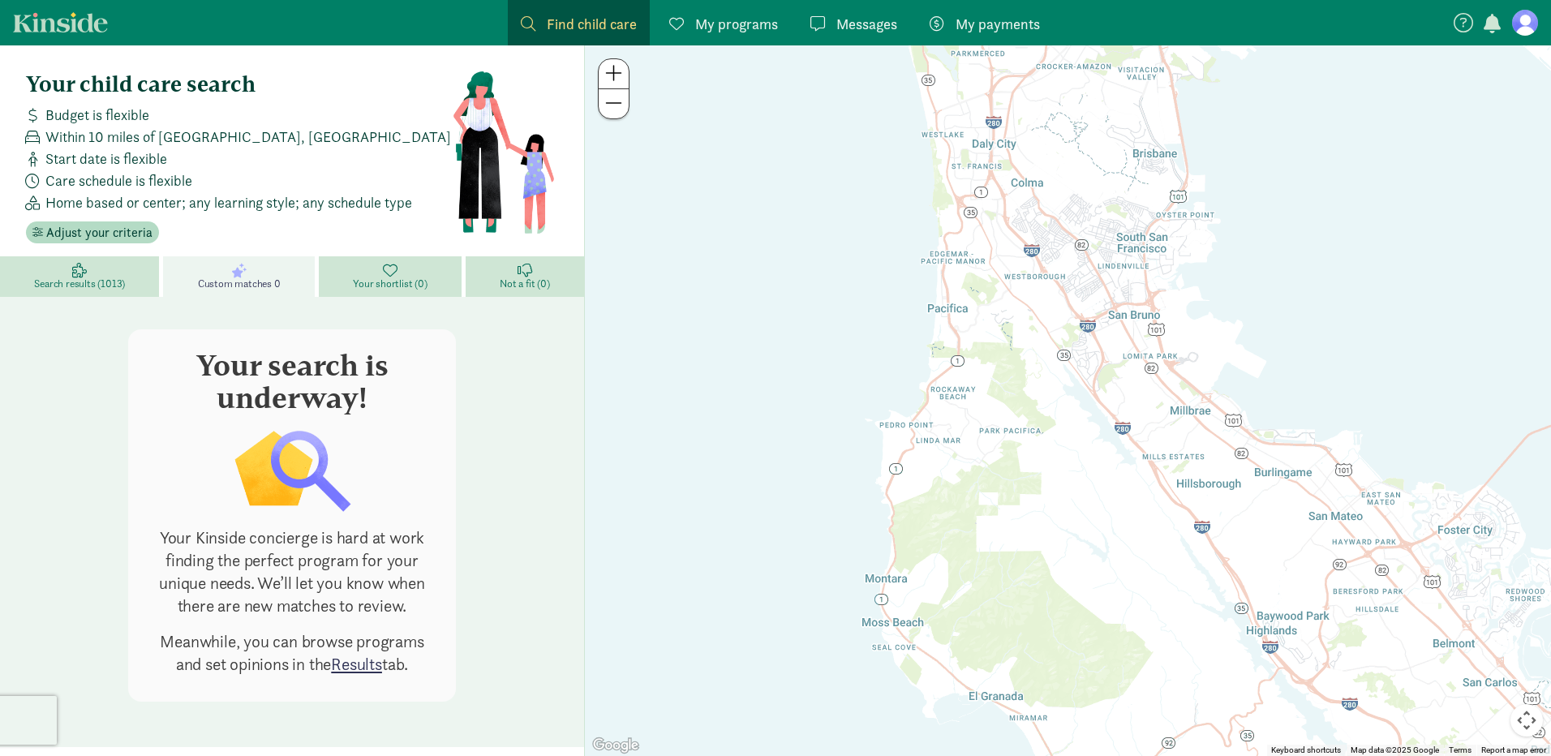
click at [610, 105] on span at bounding box center [613, 102] width 17 height 19
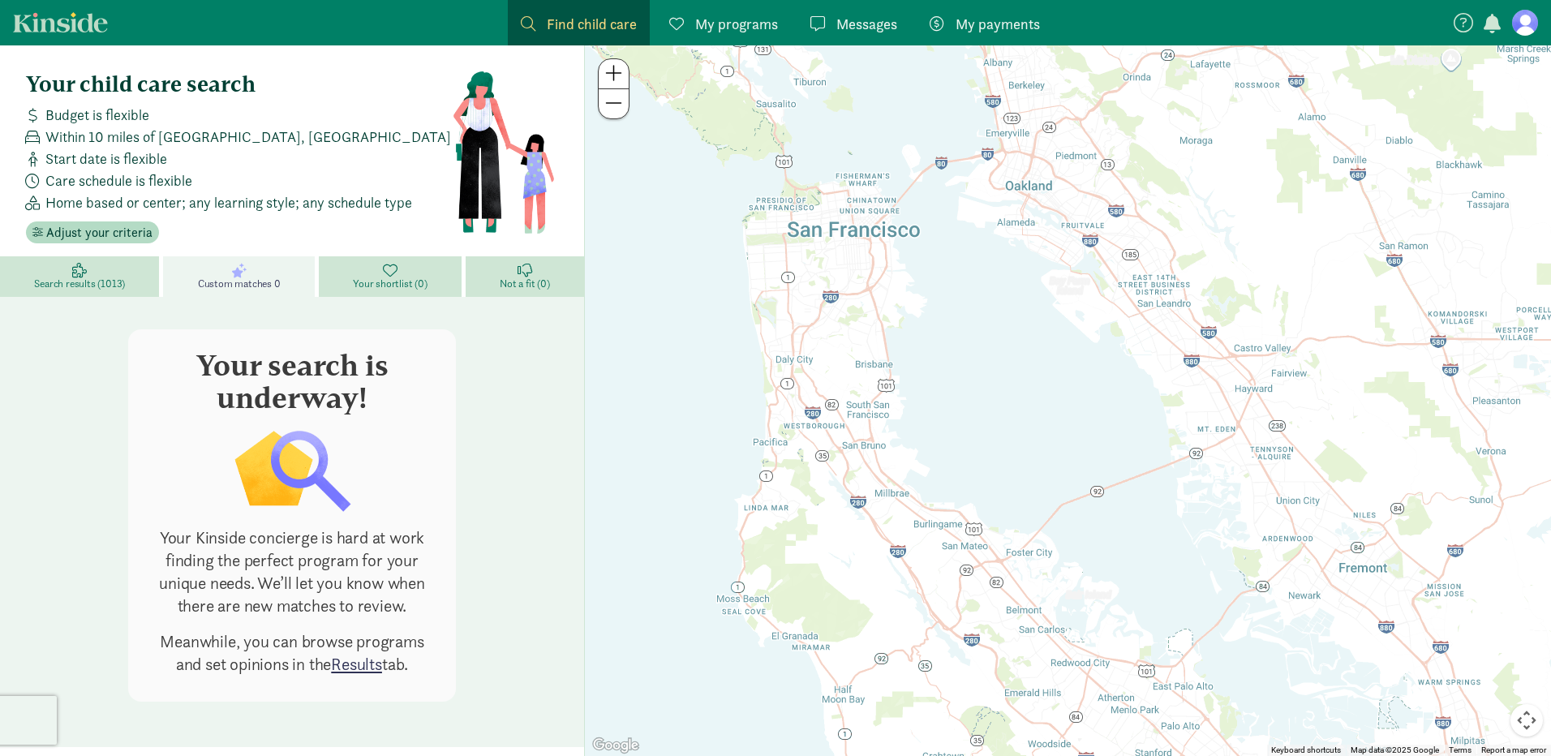
drag, startPoint x: 1387, startPoint y: 433, endPoint x: 1115, endPoint y: 538, distance: 291.2
click at [1128, 538] on div at bounding box center [1068, 400] width 966 height 711
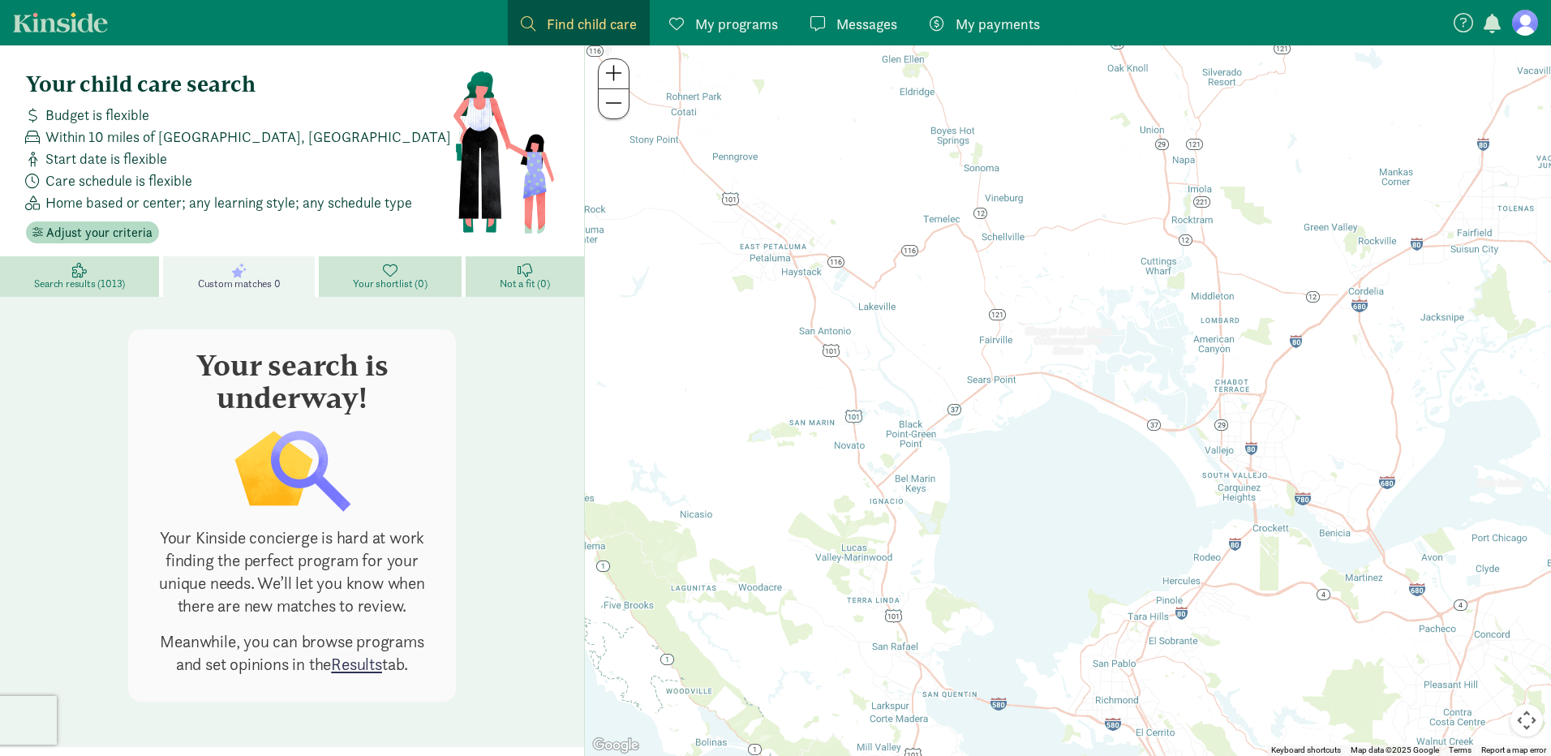
drag, startPoint x: 833, startPoint y: 130, endPoint x: 1038, endPoint y: 791, distance: 692.0
click at [1038, 755] on html "Find child care Find My programs Programs Messages Messages My payments Pay You…" at bounding box center [775, 378] width 1551 height 756
click at [617, 115] on button at bounding box center [614, 103] width 30 height 29
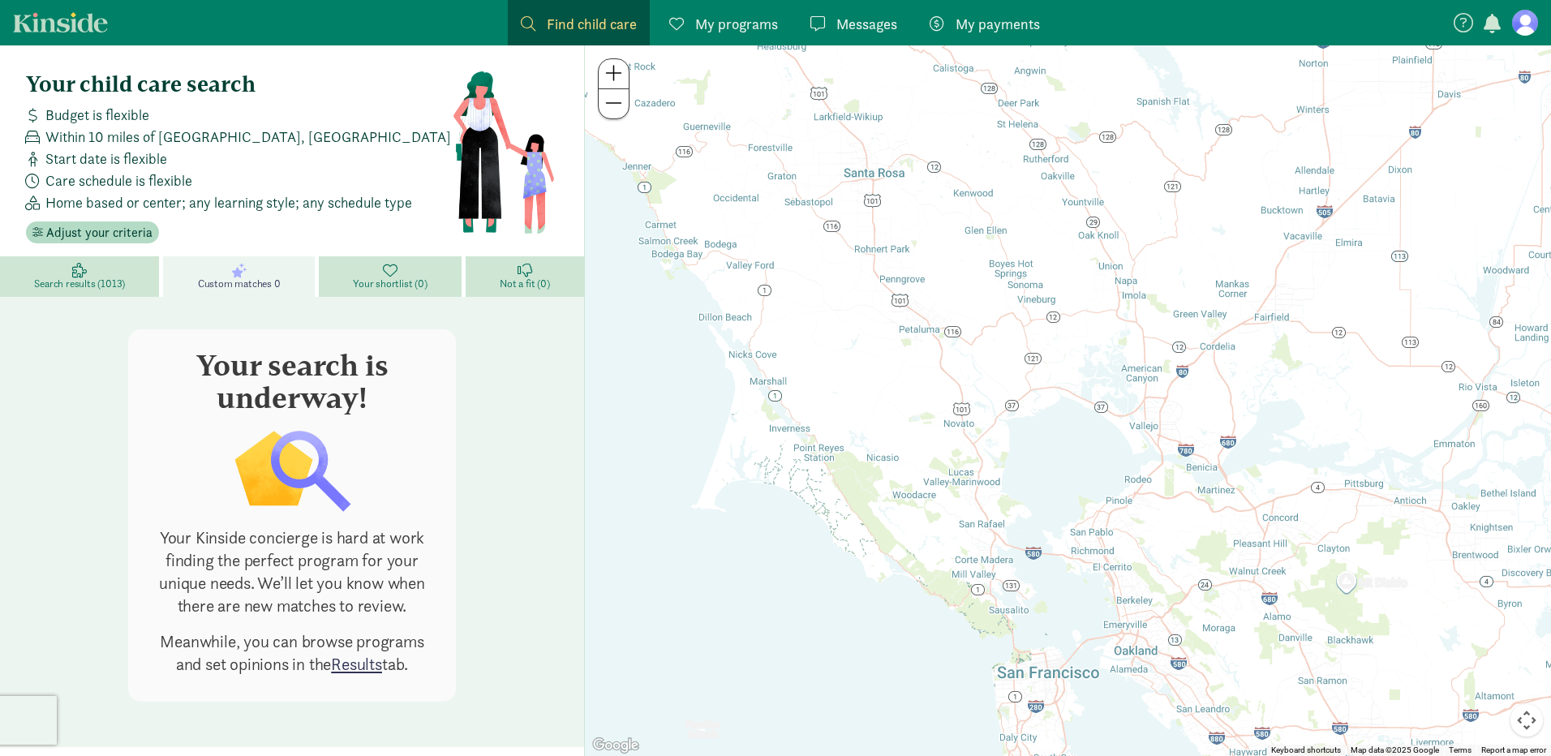
click at [617, 115] on button at bounding box center [614, 103] width 30 height 29
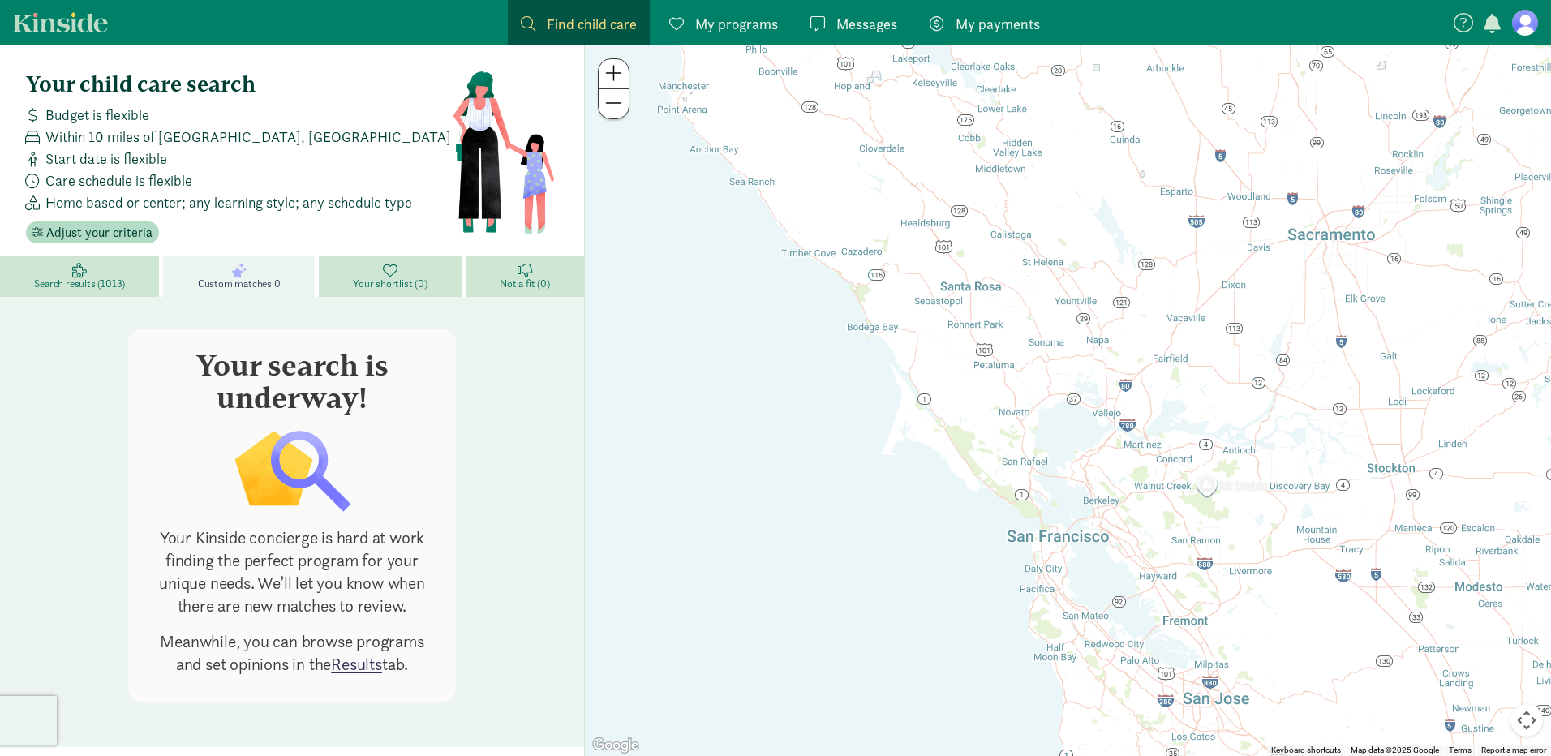
click at [617, 115] on button at bounding box center [614, 103] width 30 height 29
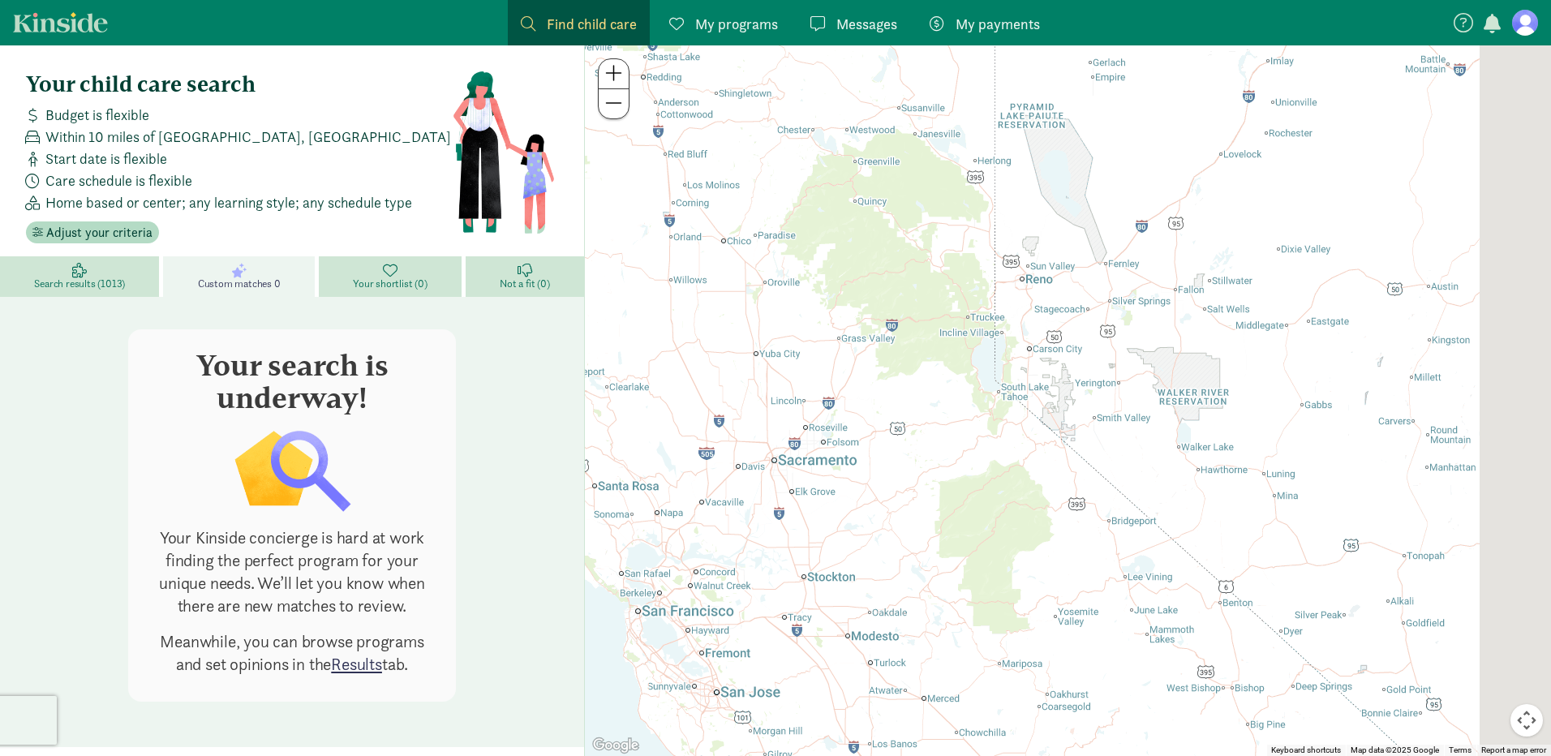
drag, startPoint x: 1369, startPoint y: 277, endPoint x: 934, endPoint y: 423, distance: 459.4
click at [934, 423] on div at bounding box center [1068, 400] width 966 height 711
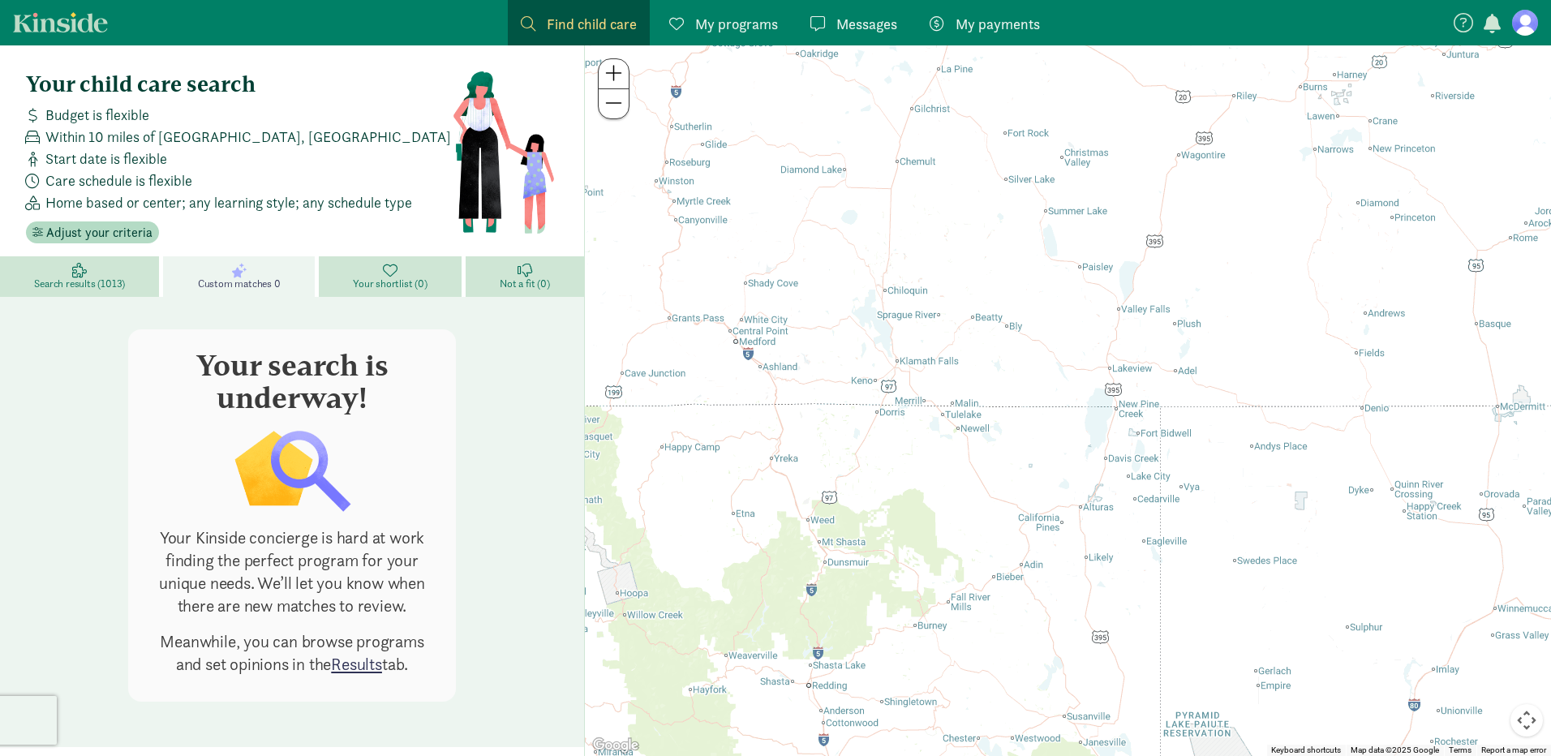
drag, startPoint x: 1340, startPoint y: 188, endPoint x: 1553, endPoint y: 791, distance: 639.4
click at [1538, 755] on html "Find child care Find My programs Programs Messages Messages My payments Pay You…" at bounding box center [775, 378] width 1551 height 756
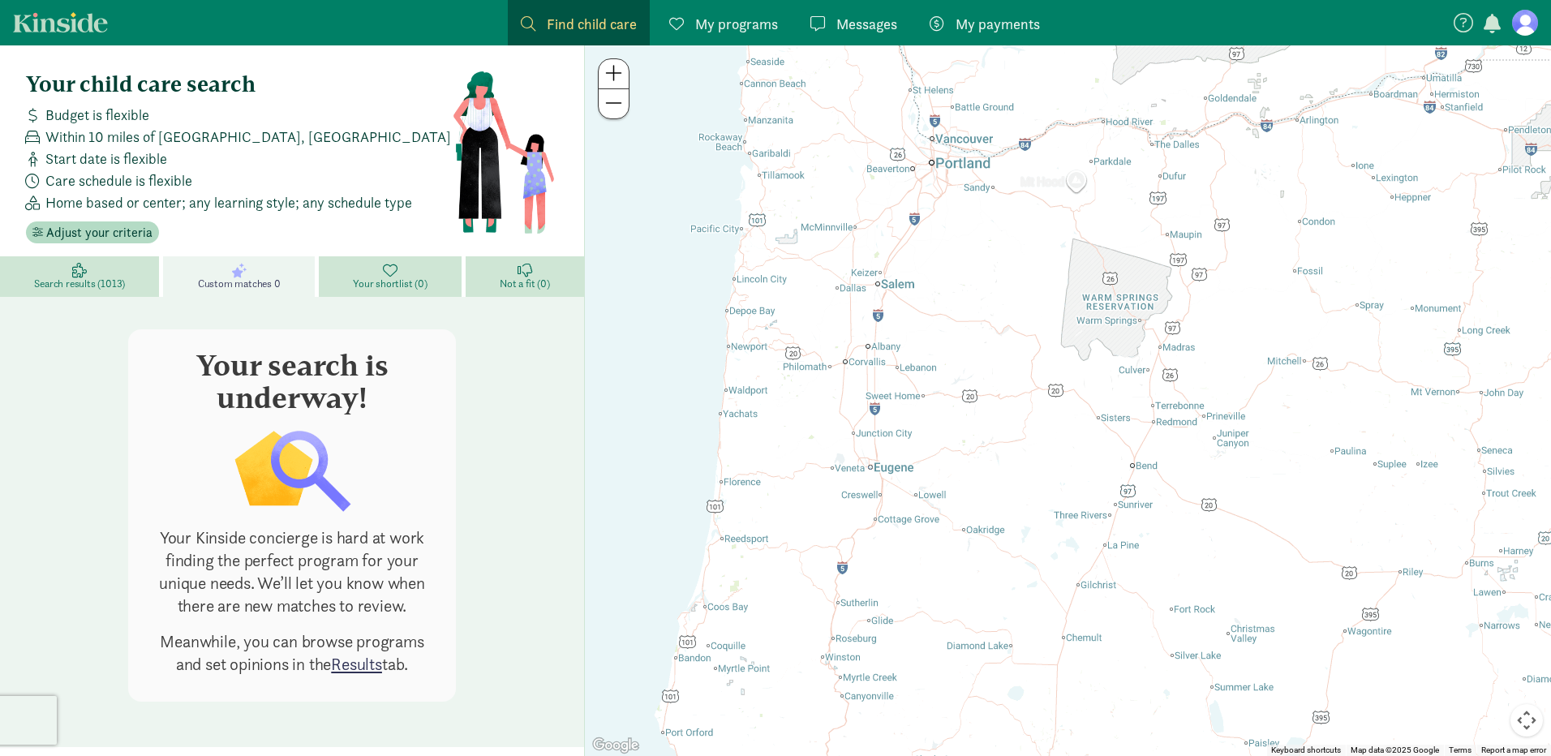
drag, startPoint x: 1119, startPoint y: 226, endPoint x: 1285, endPoint y: 681, distance: 484.5
click at [1285, 681] on div at bounding box center [1068, 400] width 966 height 711
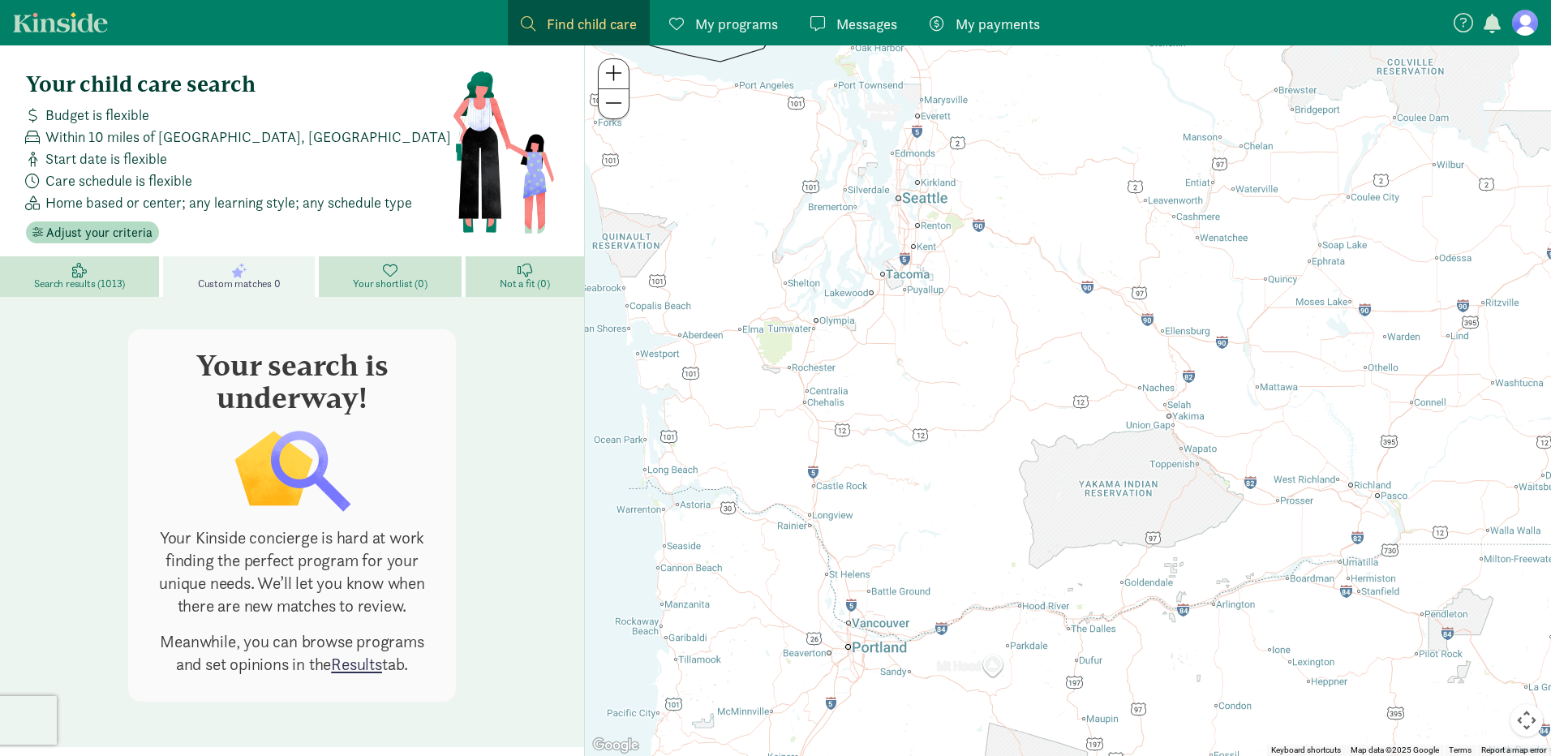
drag, startPoint x: 1167, startPoint y: 151, endPoint x: 1106, endPoint y: 652, distance: 505.1
click at [1106, 652] on div at bounding box center [1068, 400] width 966 height 711
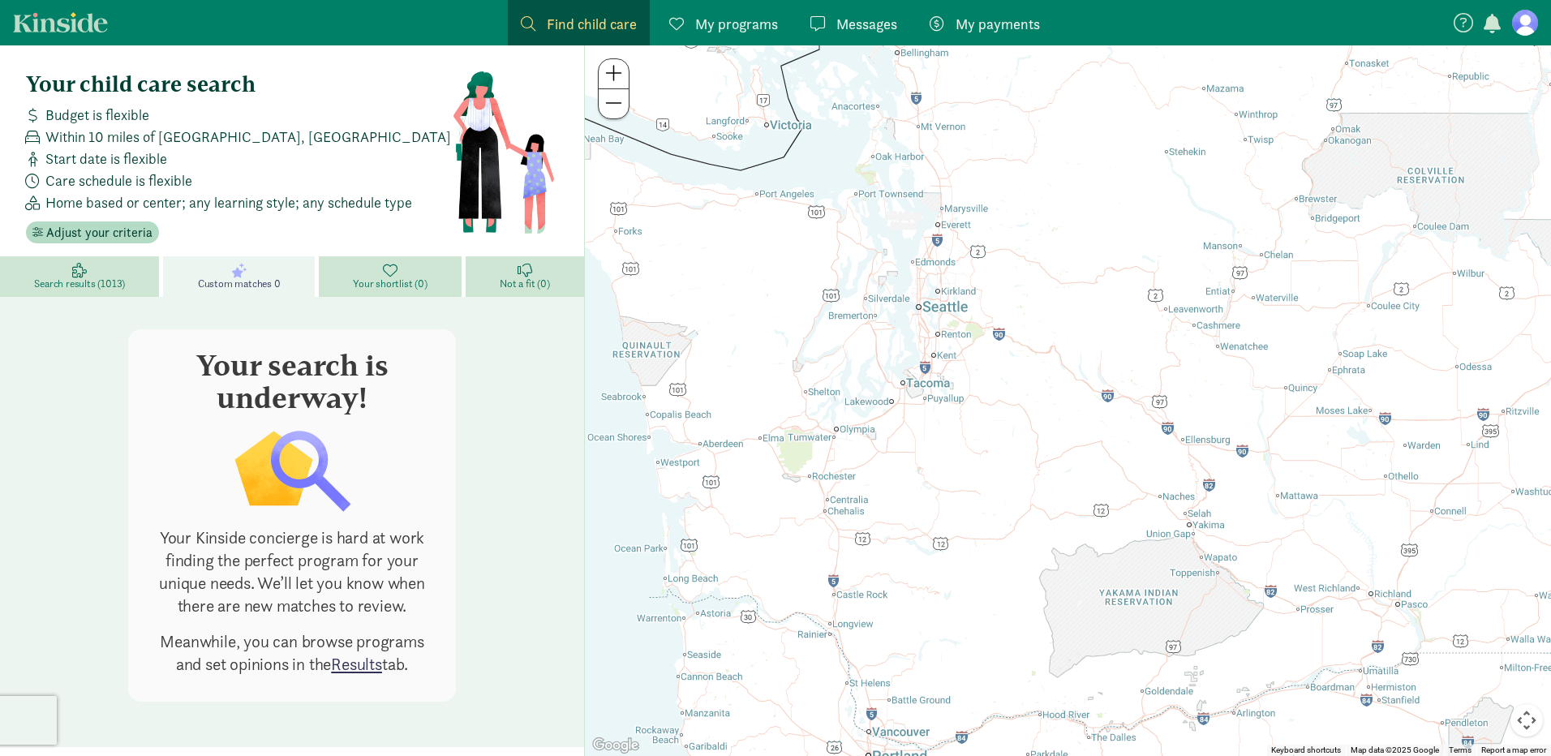
drag, startPoint x: 932, startPoint y: 193, endPoint x: 924, endPoint y: 281, distance: 88.0
click at [924, 281] on div at bounding box center [1068, 400] width 966 height 711
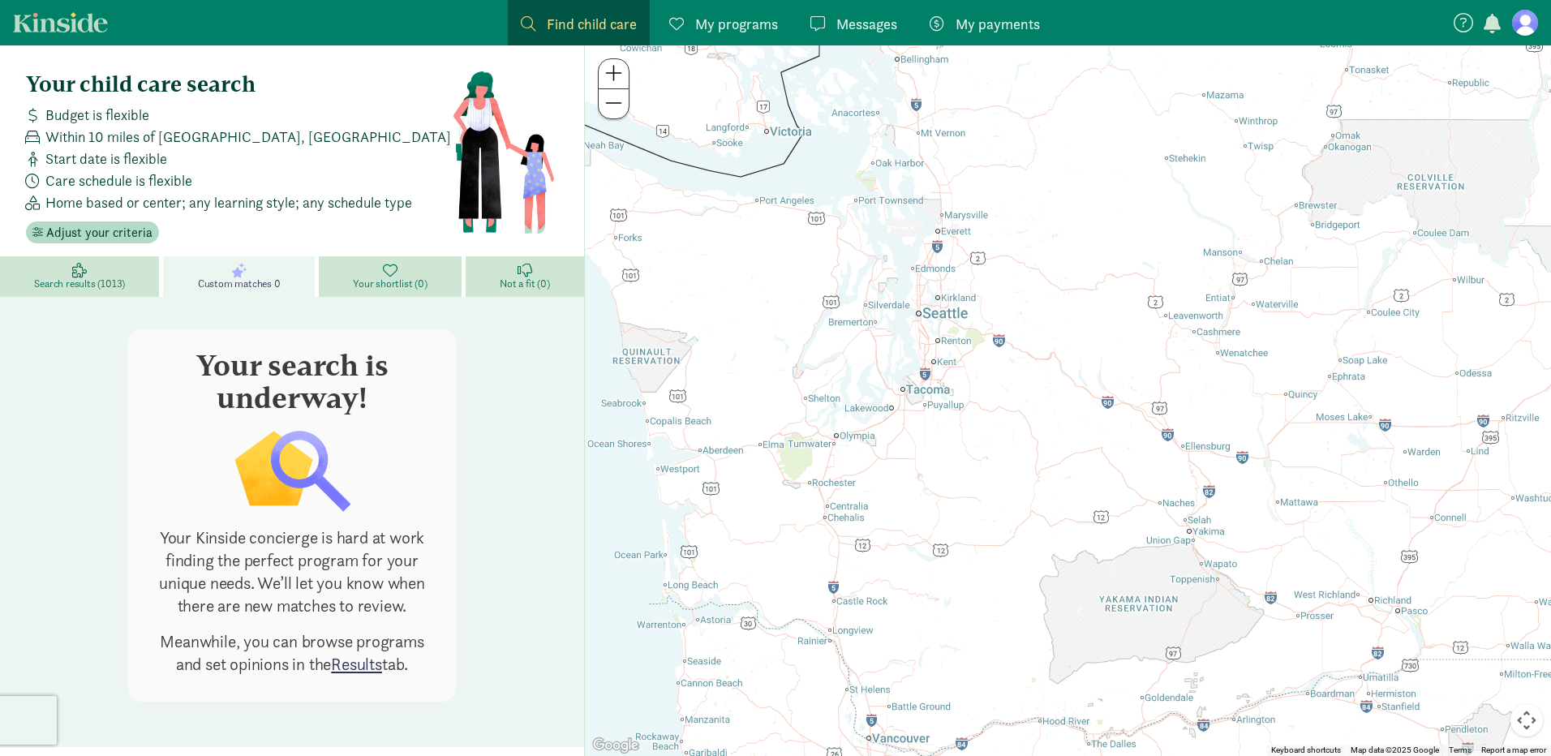
click at [933, 322] on div at bounding box center [1068, 400] width 966 height 711
click at [612, 79] on span at bounding box center [613, 72] width 17 height 19
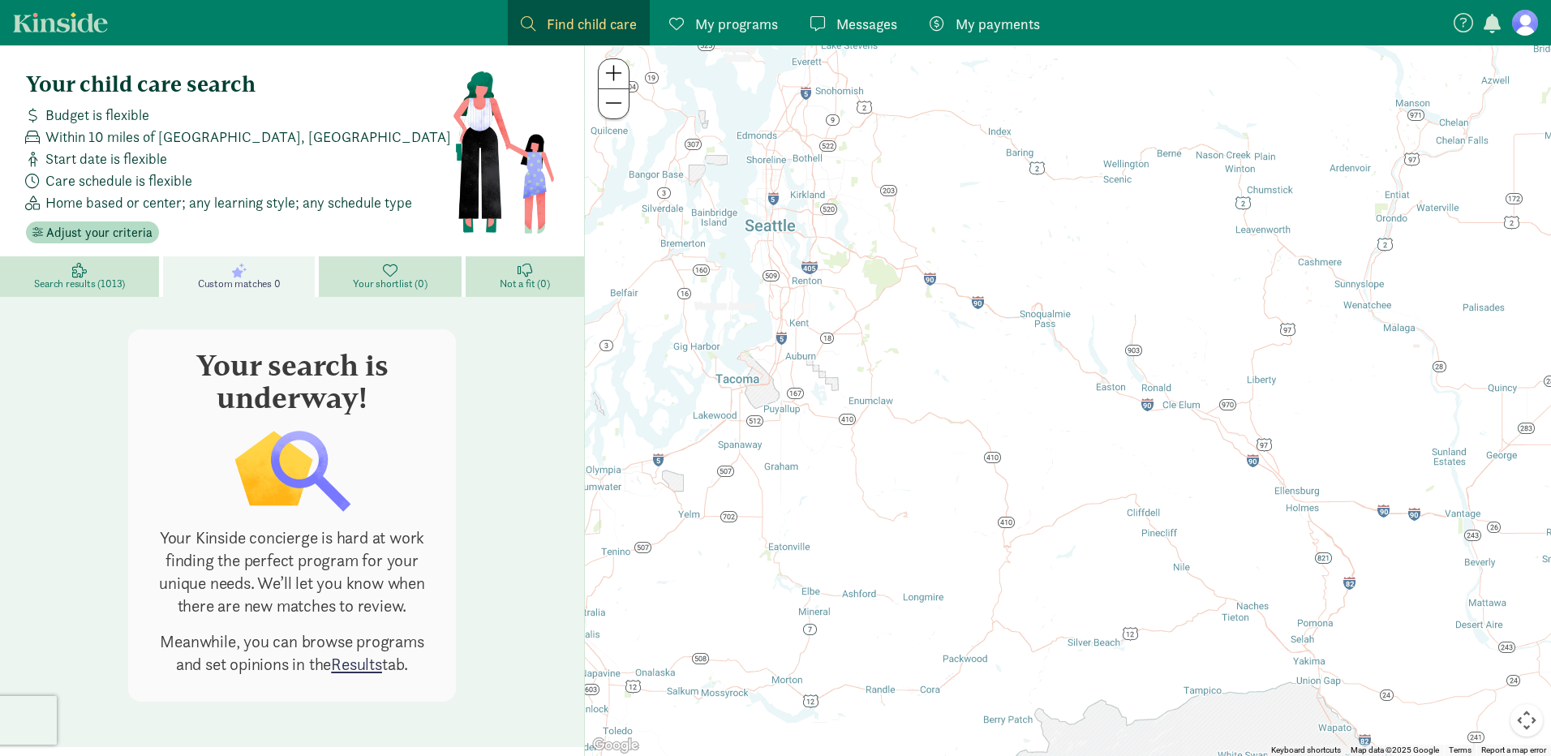
click at [612, 79] on span at bounding box center [613, 72] width 17 height 19
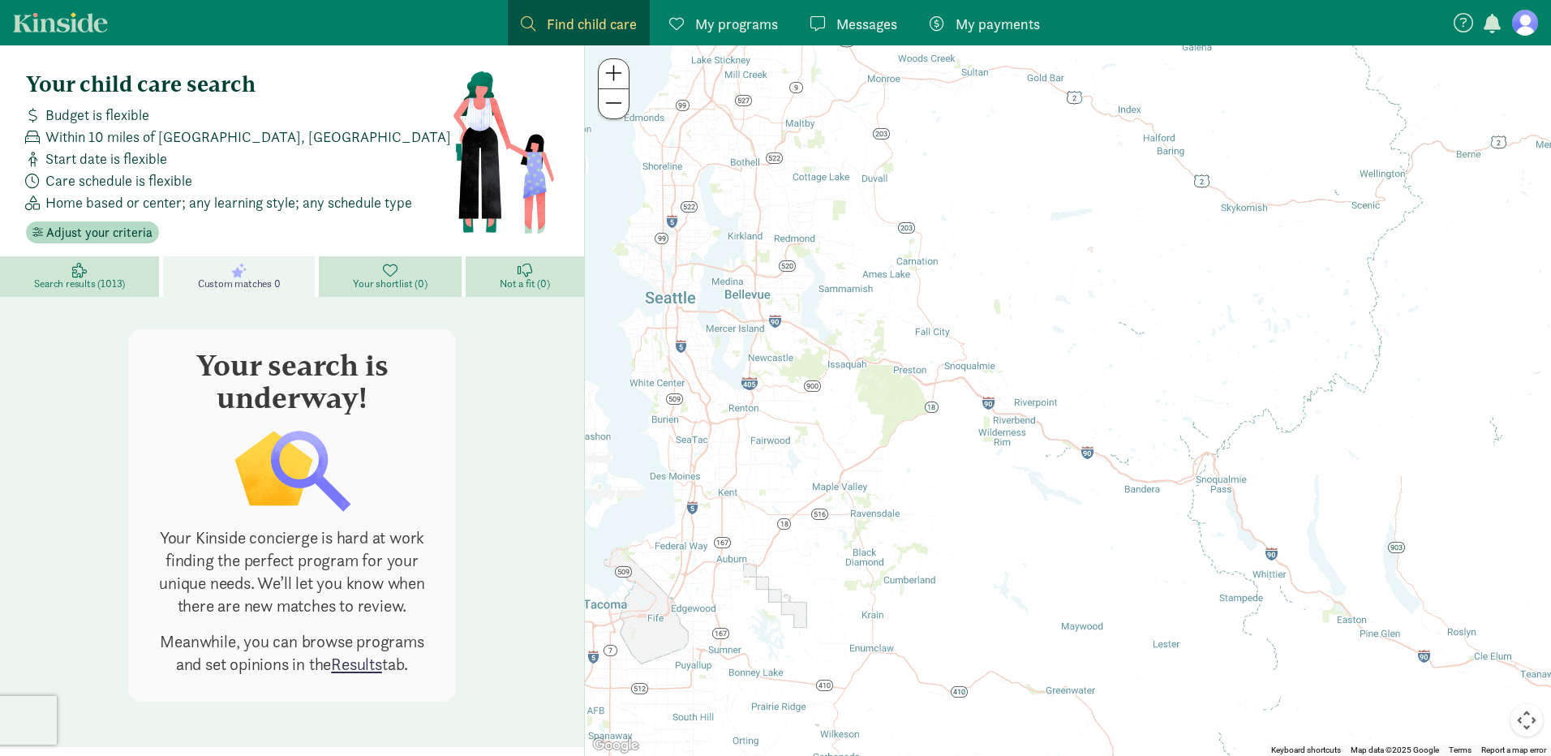
drag, startPoint x: 813, startPoint y: 224, endPoint x: 1016, endPoint y: 467, distance: 317.3
click at [1015, 467] on div at bounding box center [1068, 400] width 966 height 711
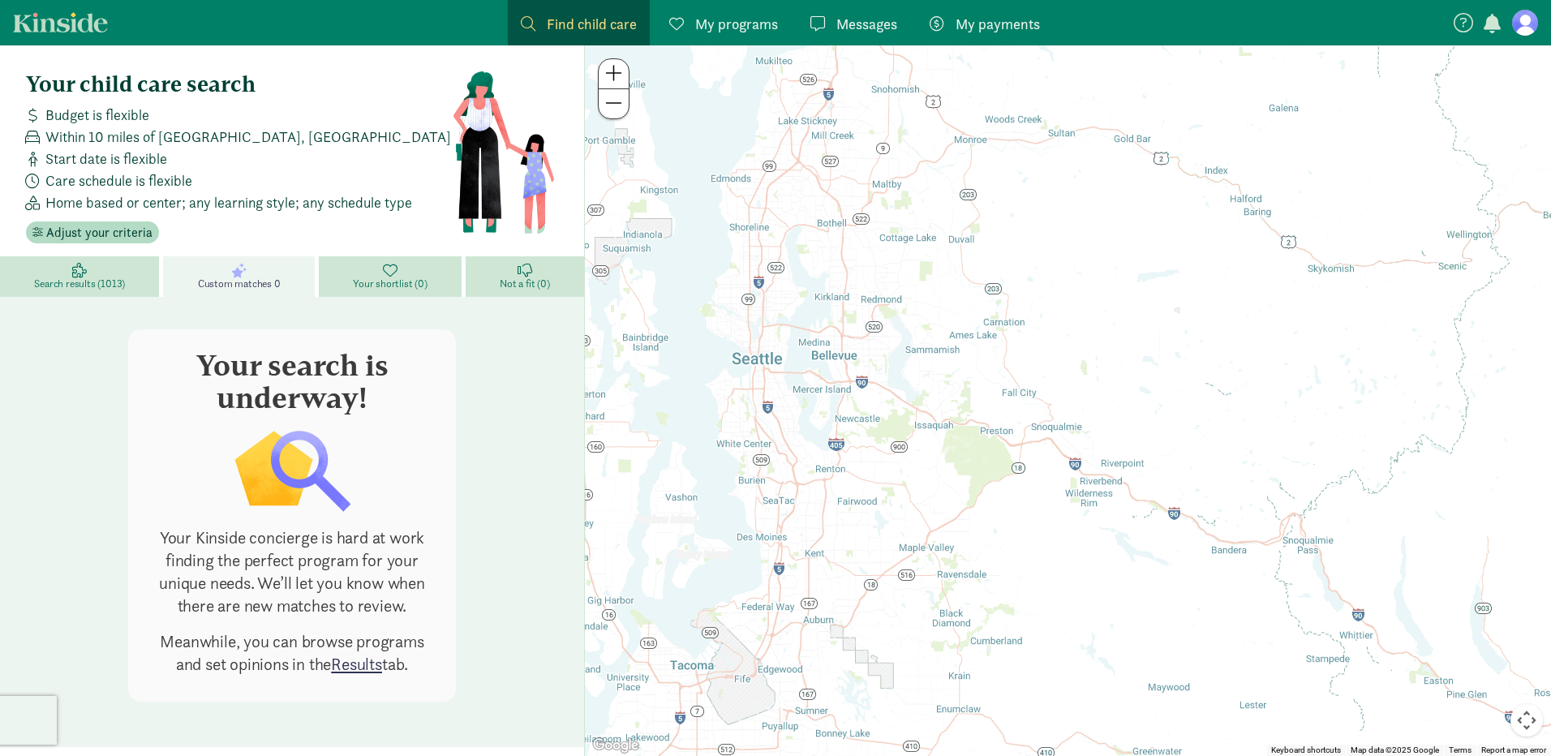
drag, startPoint x: 690, startPoint y: 312, endPoint x: 770, endPoint y: 375, distance: 101.7
click at [770, 375] on div at bounding box center [1068, 400] width 966 height 711
drag, startPoint x: 608, startPoint y: 56, endPoint x: 622, endPoint y: 77, distance: 25.7
click at [610, 60] on div "← Move left → Move right ↑ Move up ↓ Move down + Zoom in - Zoom out Home Jump l…" at bounding box center [1067, 400] width 967 height 711
click at [622, 78] on button at bounding box center [614, 74] width 30 height 30
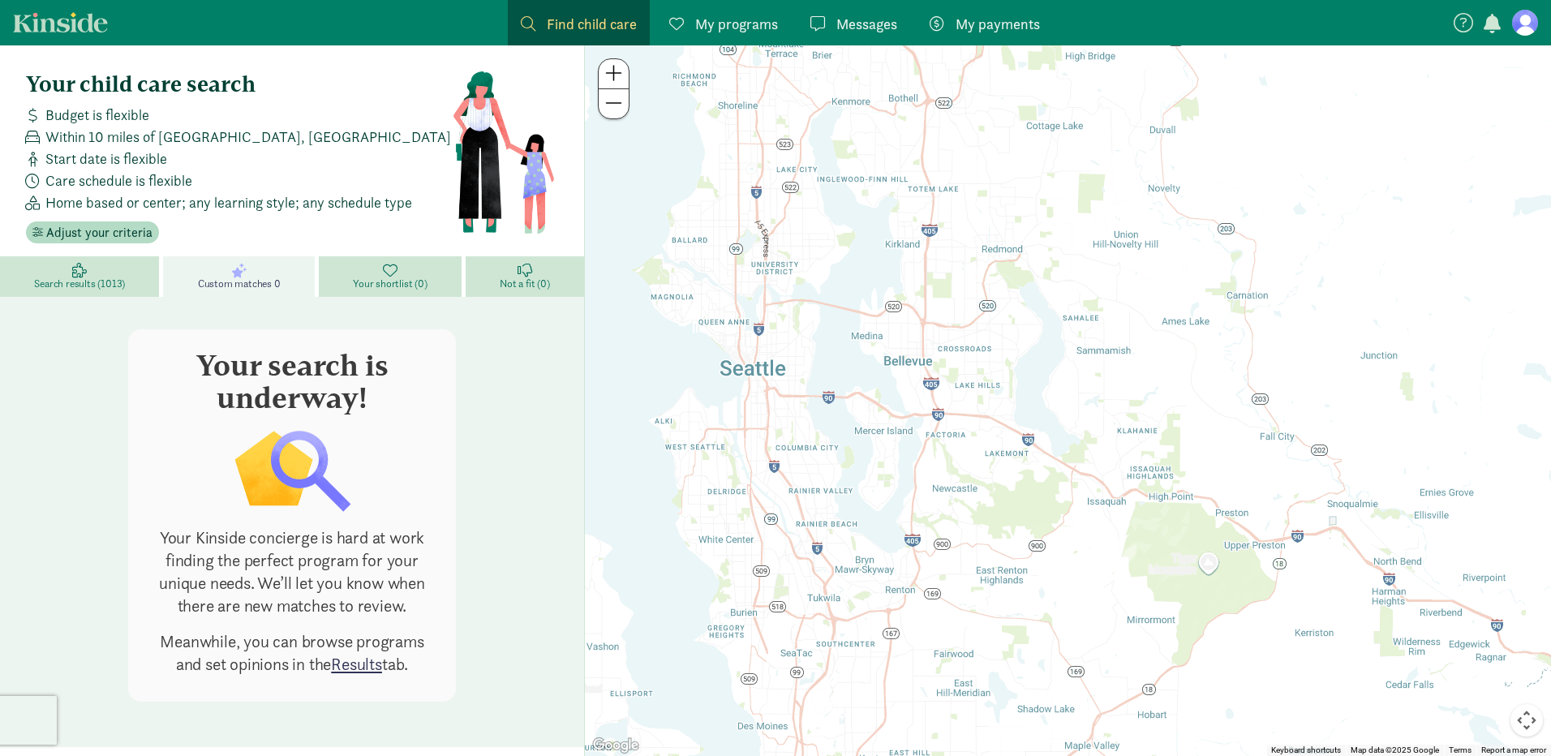
drag, startPoint x: 800, startPoint y: 277, endPoint x: 1119, endPoint y: 324, distance: 323.1
click at [1119, 324] on div at bounding box center [1068, 400] width 966 height 711
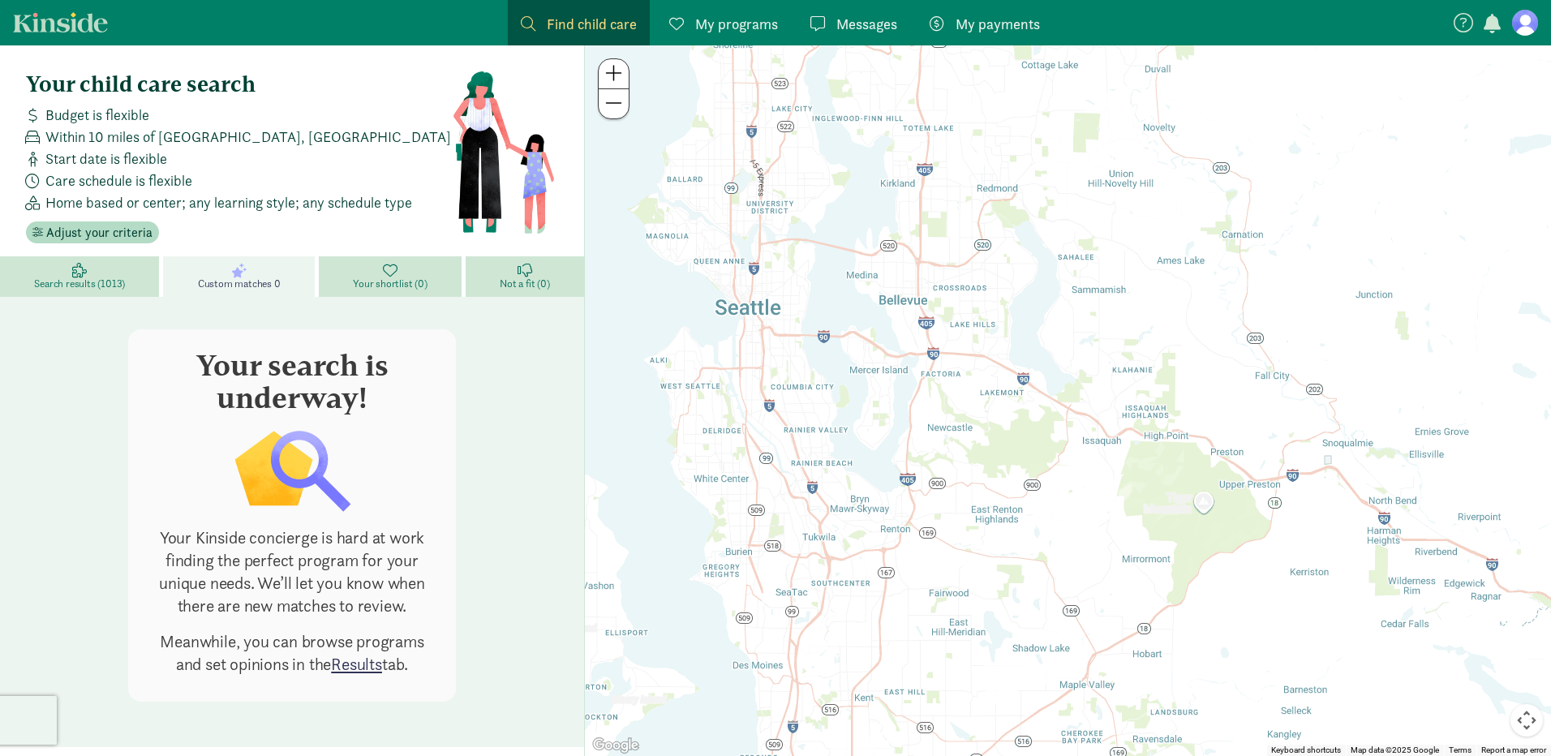
drag, startPoint x: 843, startPoint y: 428, endPoint x: 801, endPoint y: 336, distance: 100.6
click at [804, 339] on div at bounding box center [1068, 400] width 966 height 711
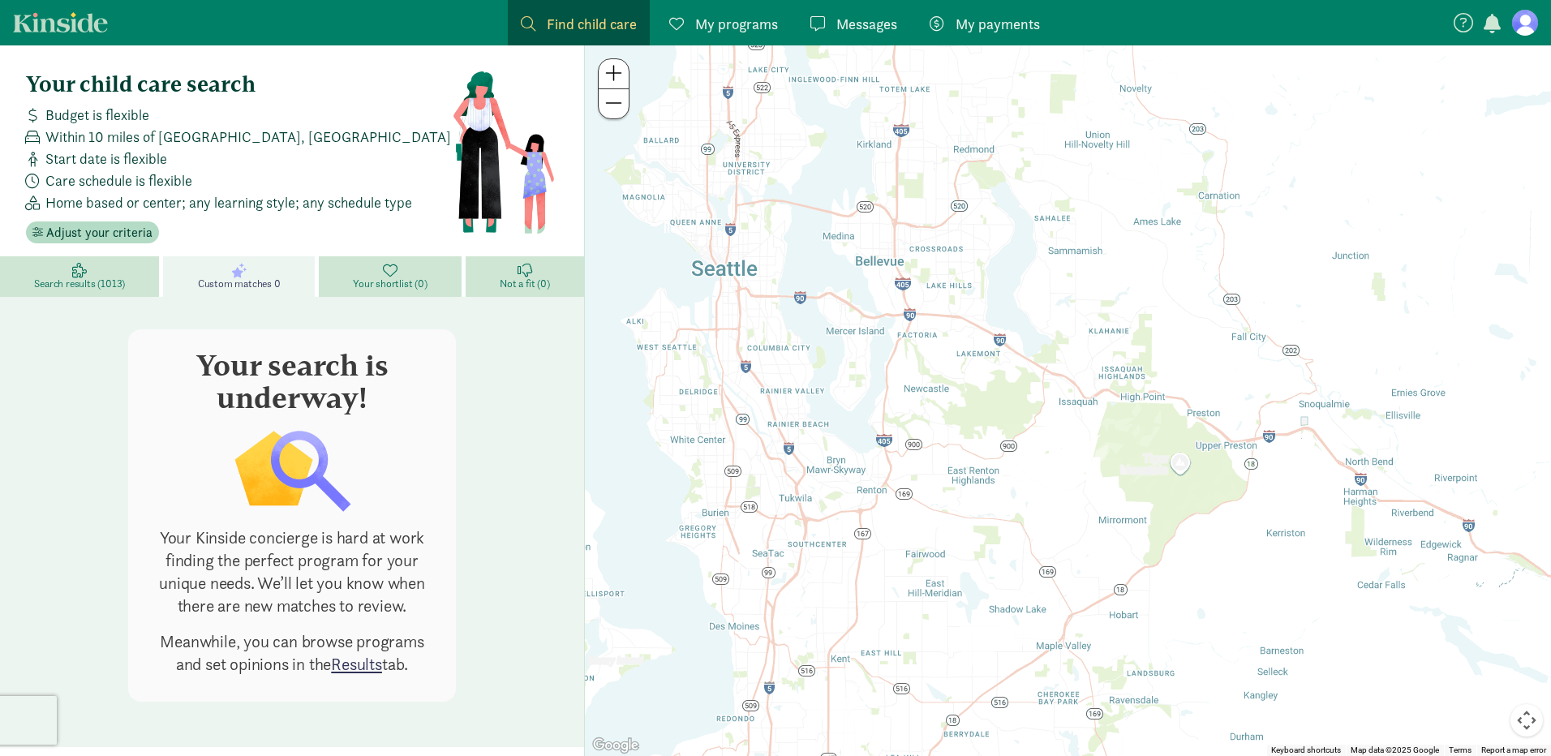
click at [831, 475] on div at bounding box center [1068, 400] width 966 height 711
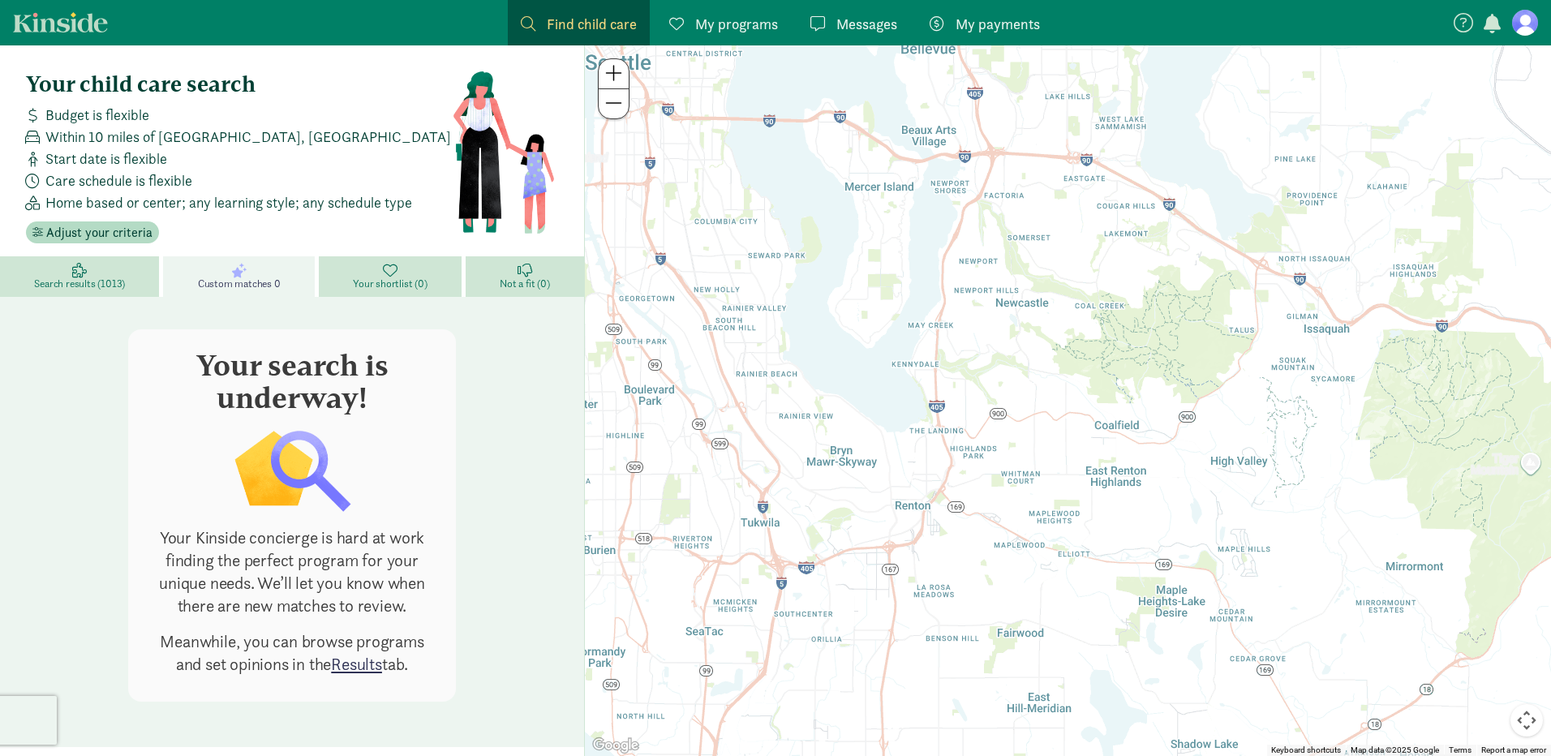
click at [831, 470] on div at bounding box center [1068, 400] width 966 height 711
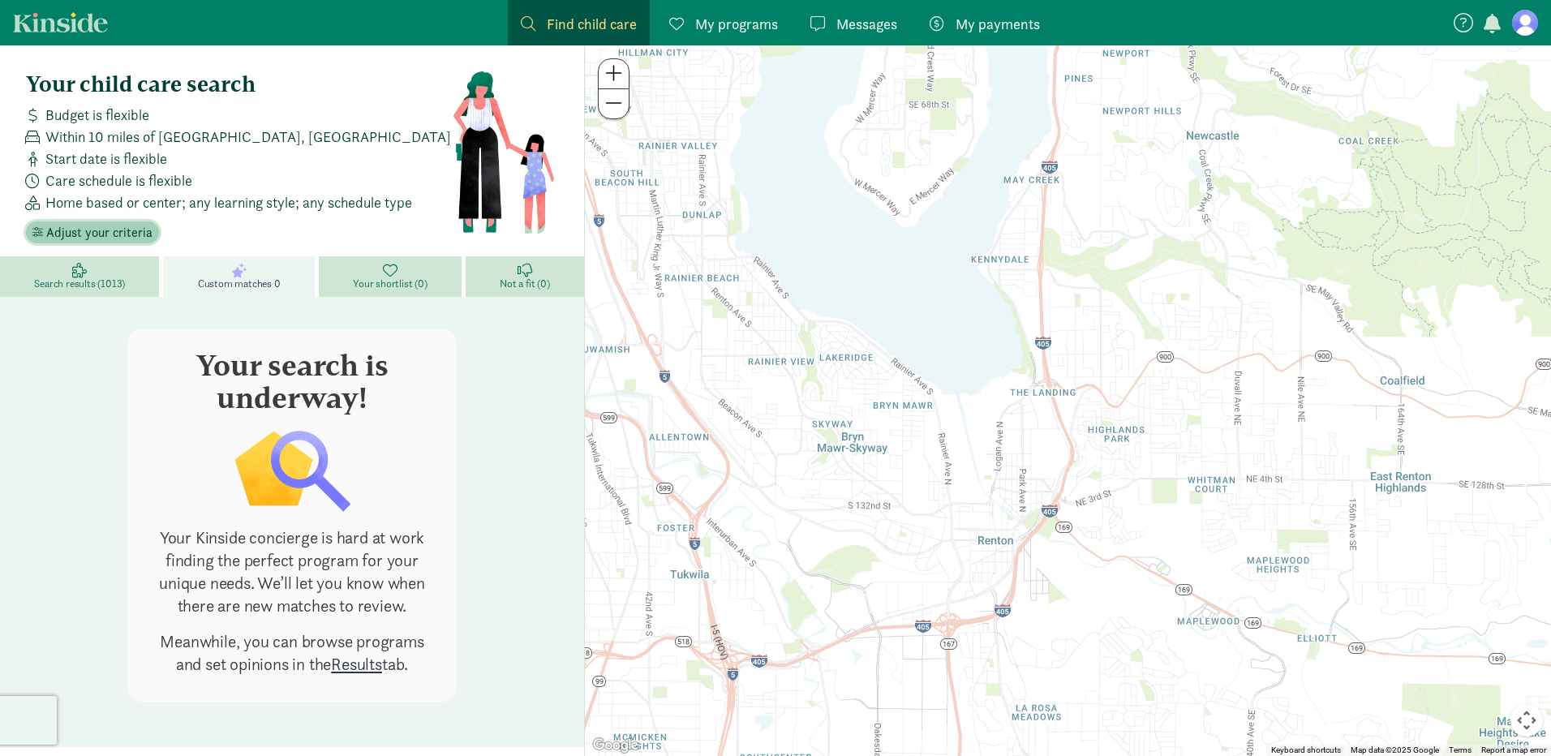
click at [107, 234] on span "Adjust your criteria" at bounding box center [99, 232] width 106 height 19
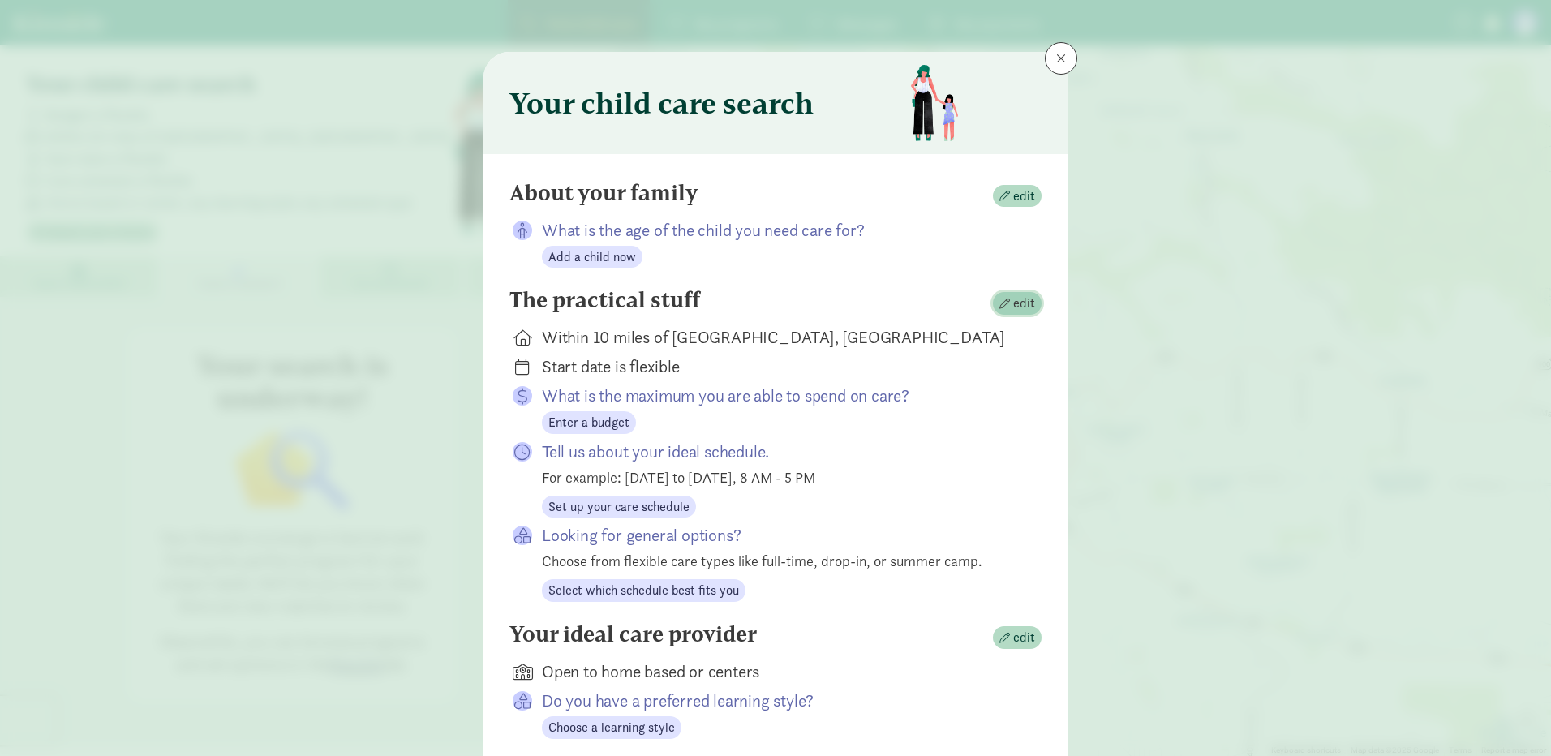
click at [1021, 310] on span "edit" at bounding box center [1024, 303] width 22 height 19
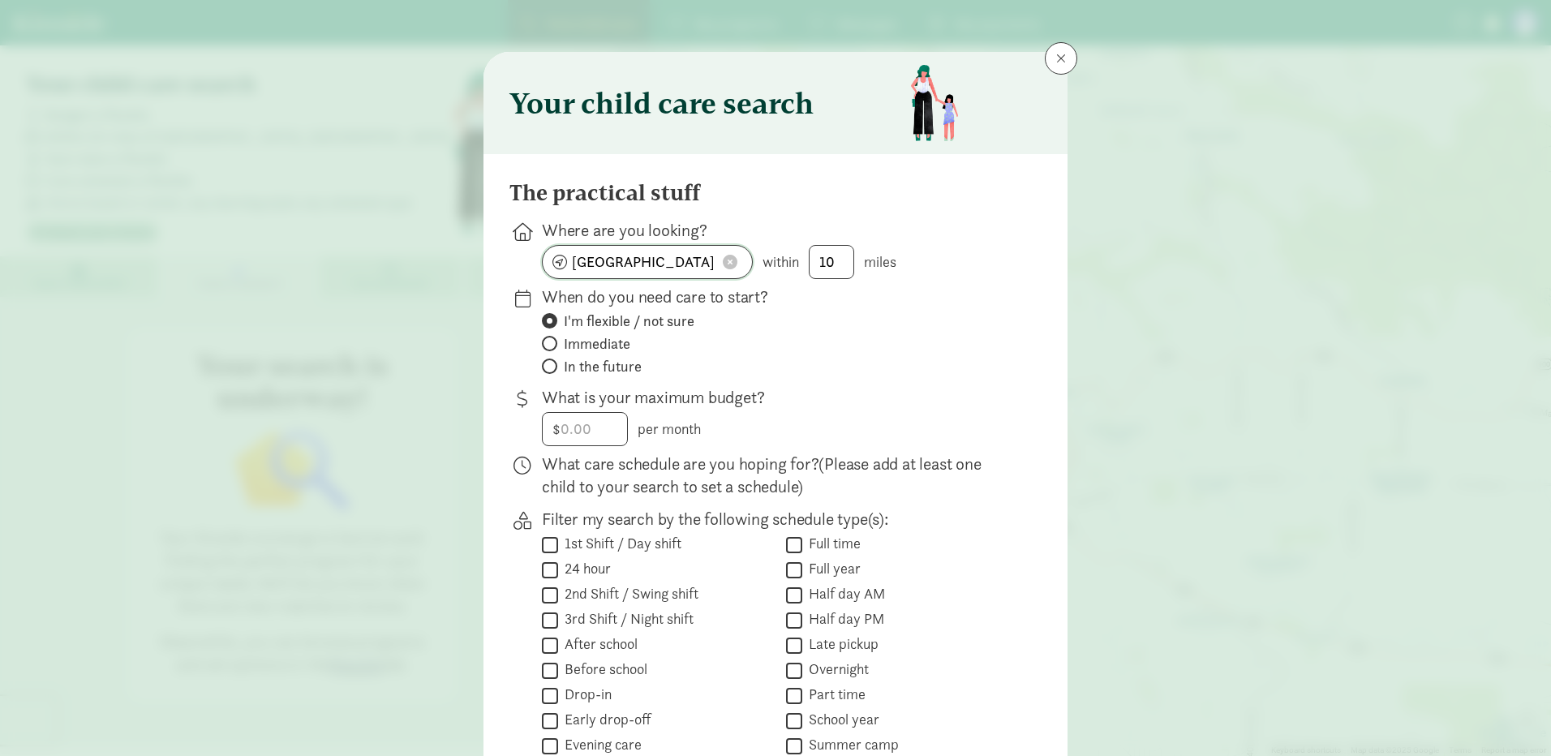
click at [712, 259] on input "[GEOGRAPHIC_DATA], [GEOGRAPHIC_DATA]" at bounding box center [647, 262] width 209 height 32
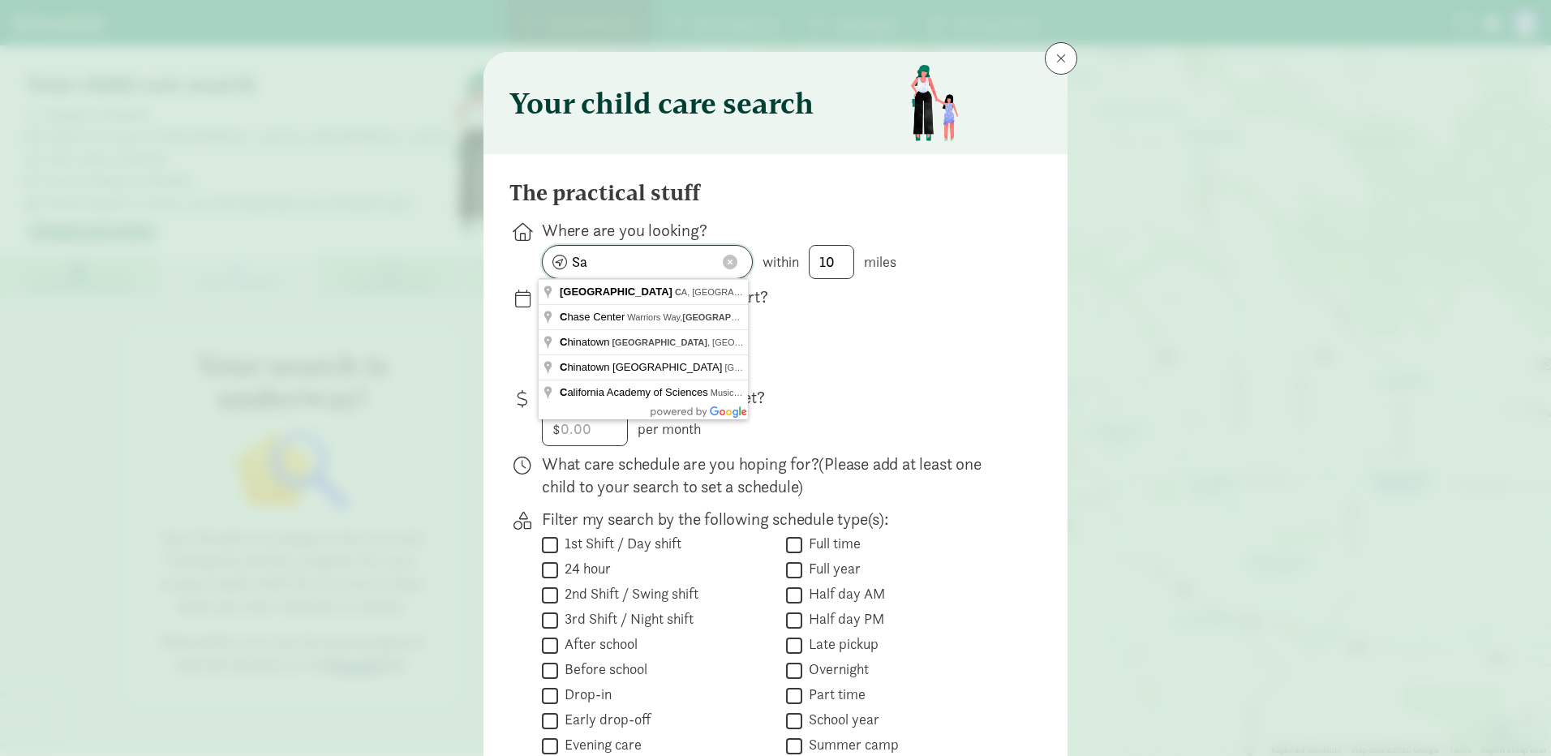
type input "S"
type input "SeaTac, [GEOGRAPHIC_DATA], [GEOGRAPHIC_DATA]"
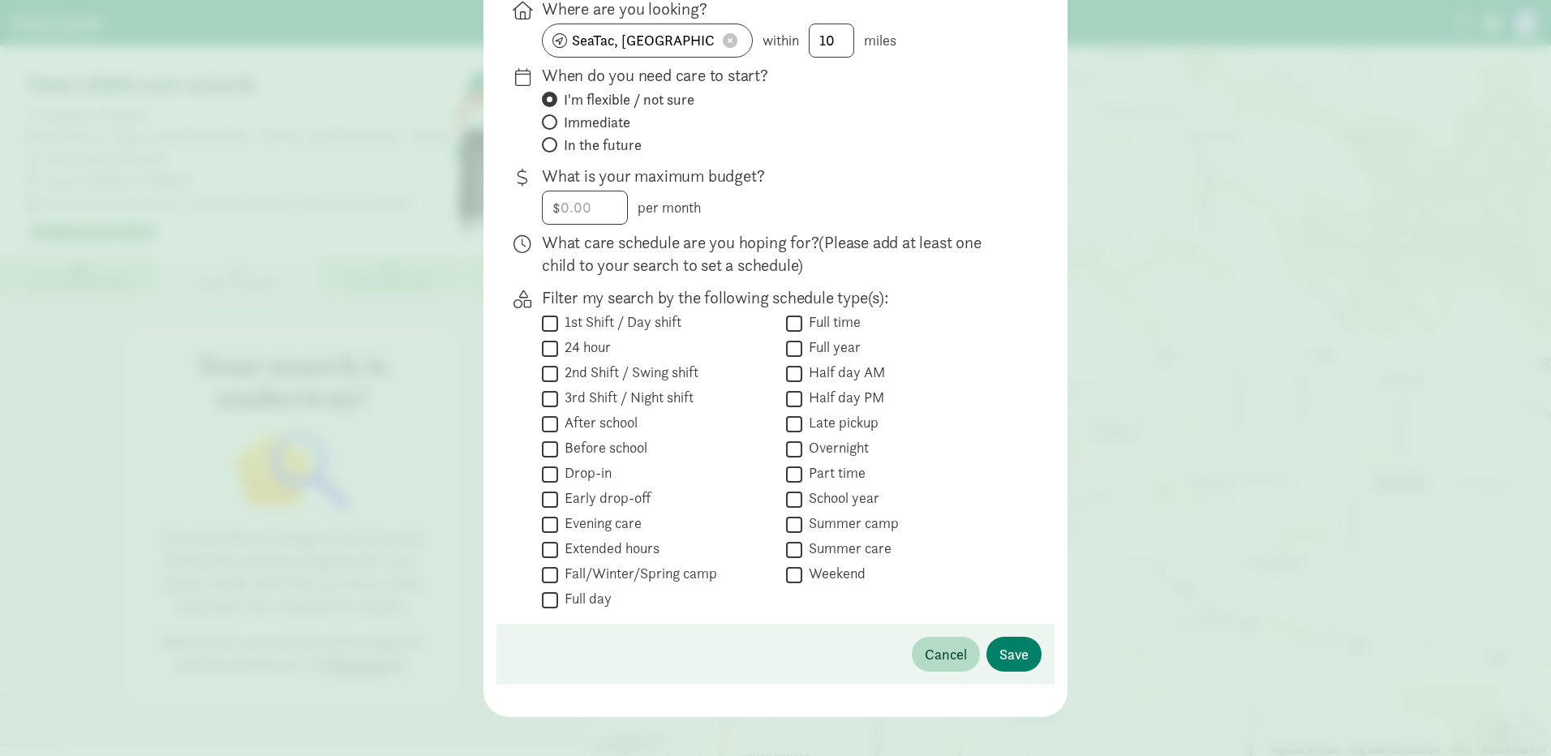
scroll to position [234, 0]
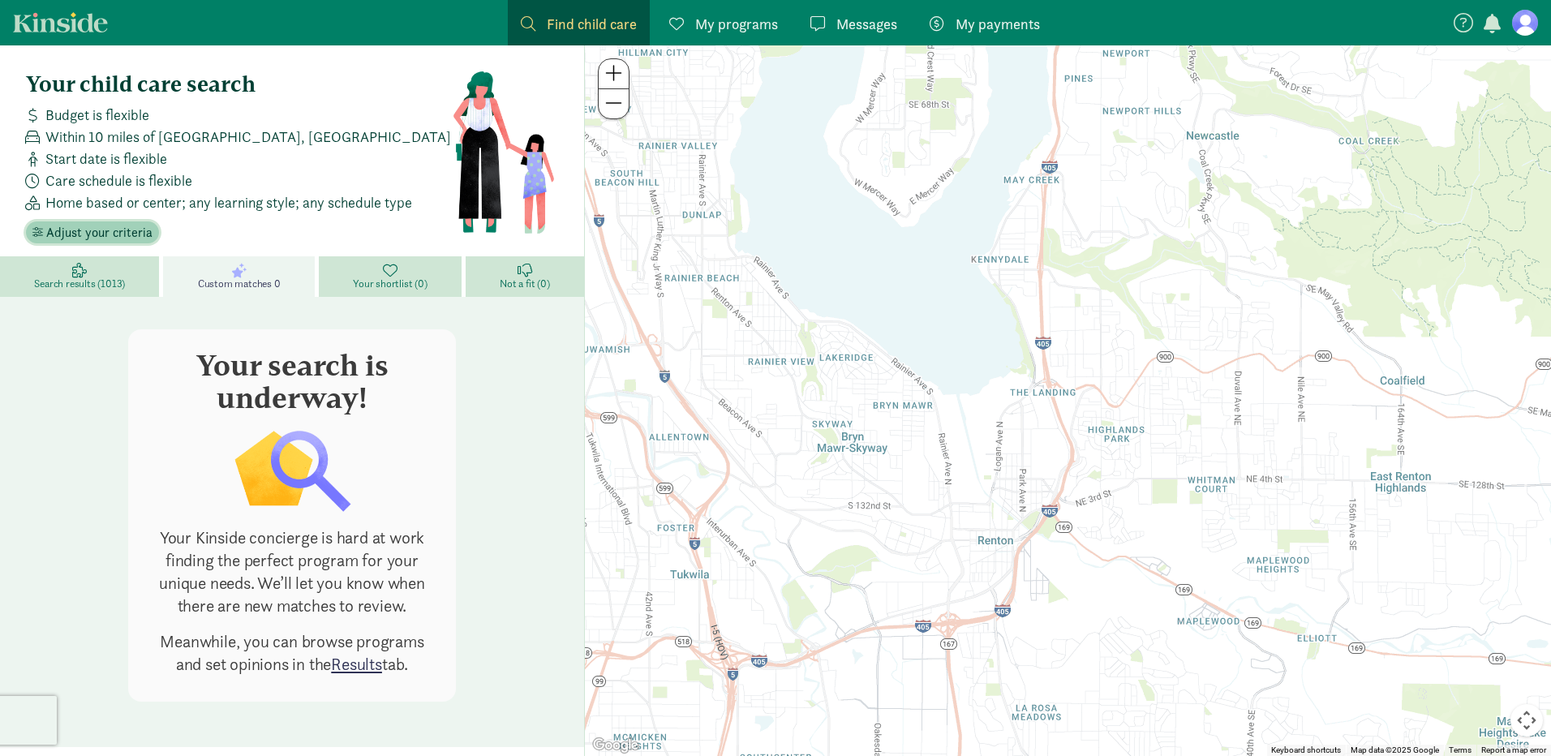
click at [101, 226] on span "Adjust your criteria" at bounding box center [99, 232] width 106 height 19
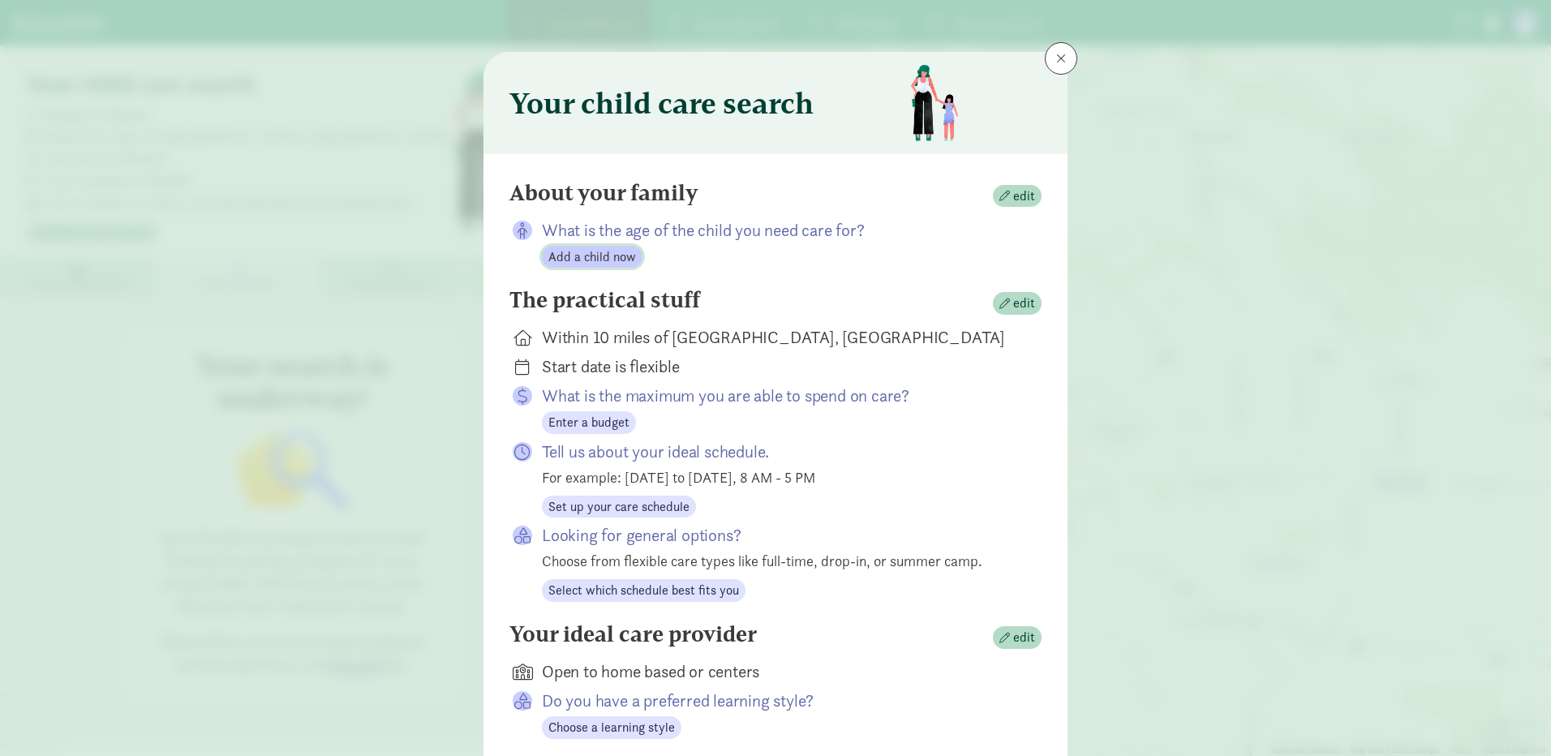
click at [621, 256] on span "Add a child now" at bounding box center [592, 256] width 88 height 19
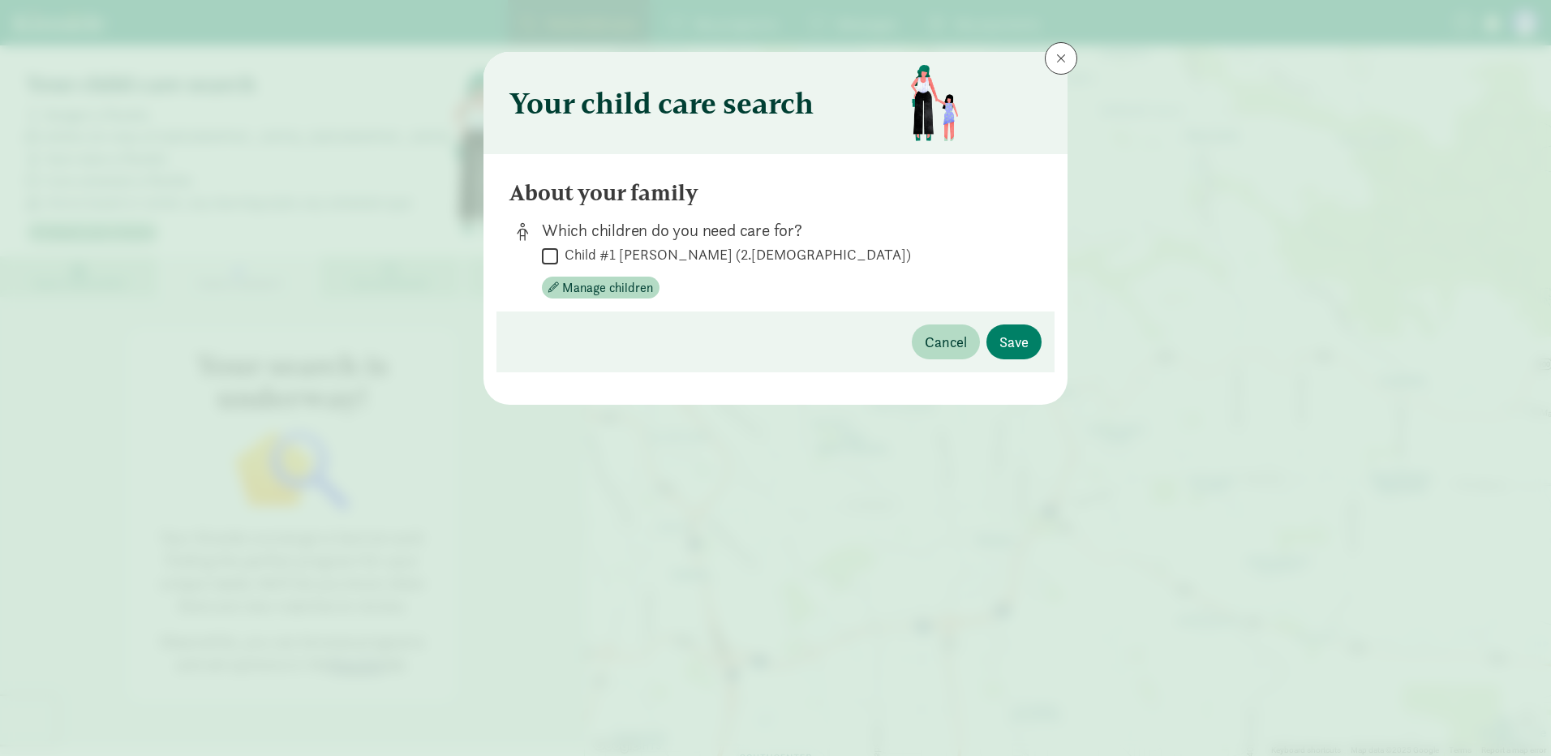
click at [553, 253] on input "Child #1 [PERSON_NAME] (2.[DEMOGRAPHIC_DATA])" at bounding box center [550, 256] width 16 height 22
checkbox input "true"
click at [1002, 346] on span "Save" at bounding box center [1013, 342] width 29 height 22
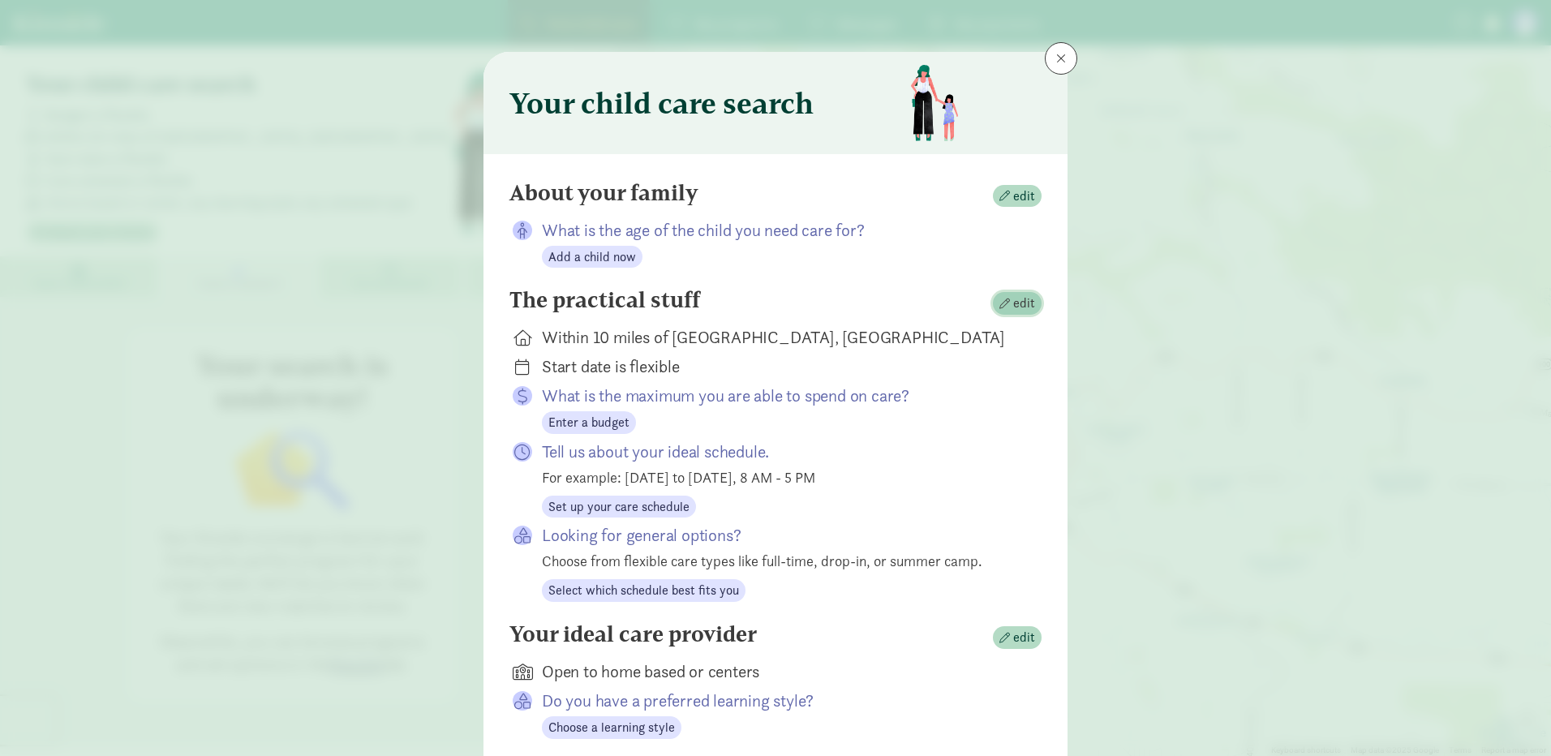
click at [1013, 306] on span "edit" at bounding box center [1024, 303] width 22 height 19
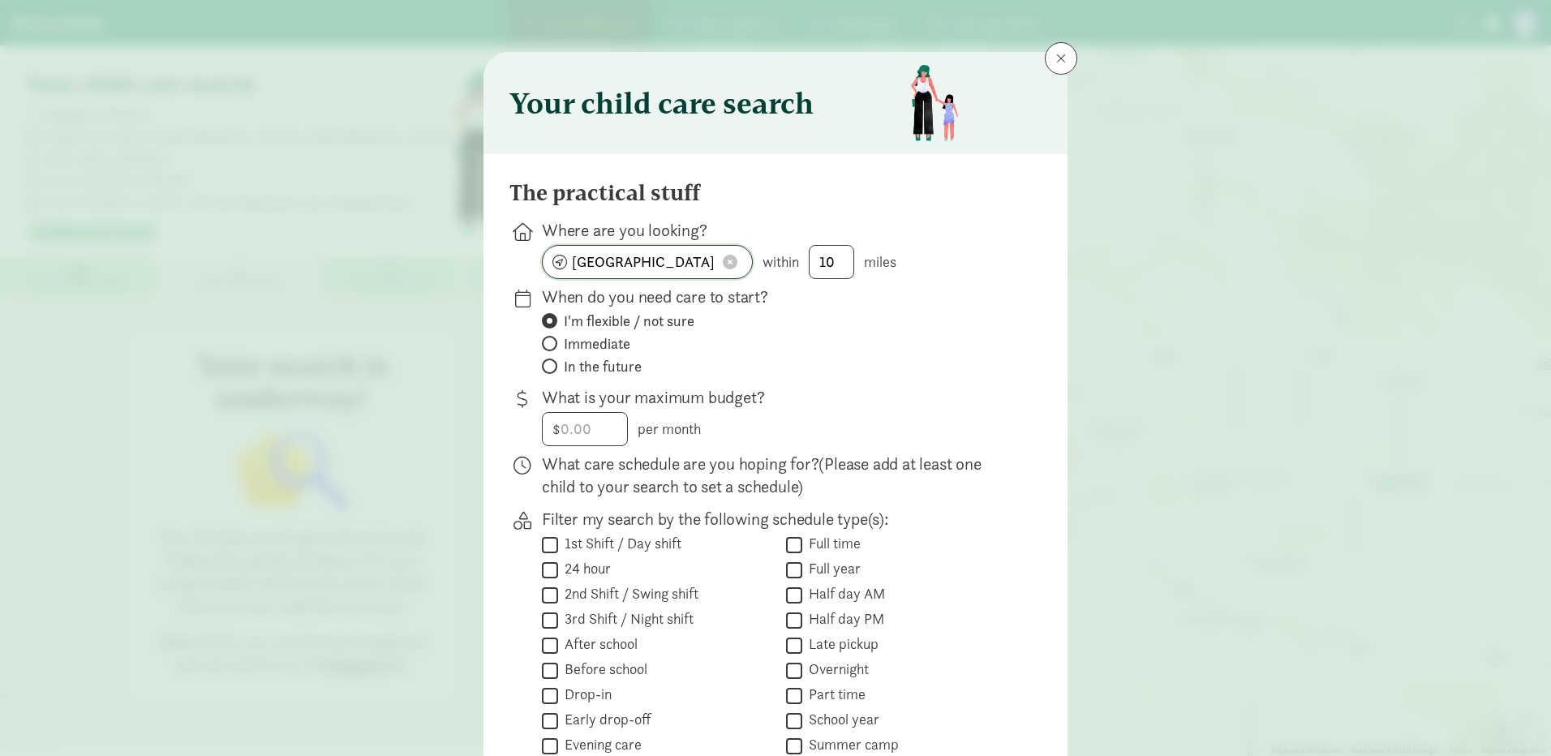
click at [728, 261] on span at bounding box center [730, 262] width 15 height 15
click at [627, 266] on input at bounding box center [647, 262] width 209 height 32
type input "[GEOGRAPHIC_DATA], [GEOGRAPHIC_DATA]"
click at [594, 432] on input "number" at bounding box center [585, 429] width 84 height 32
type input "200"
